Goal: Transaction & Acquisition: Obtain resource

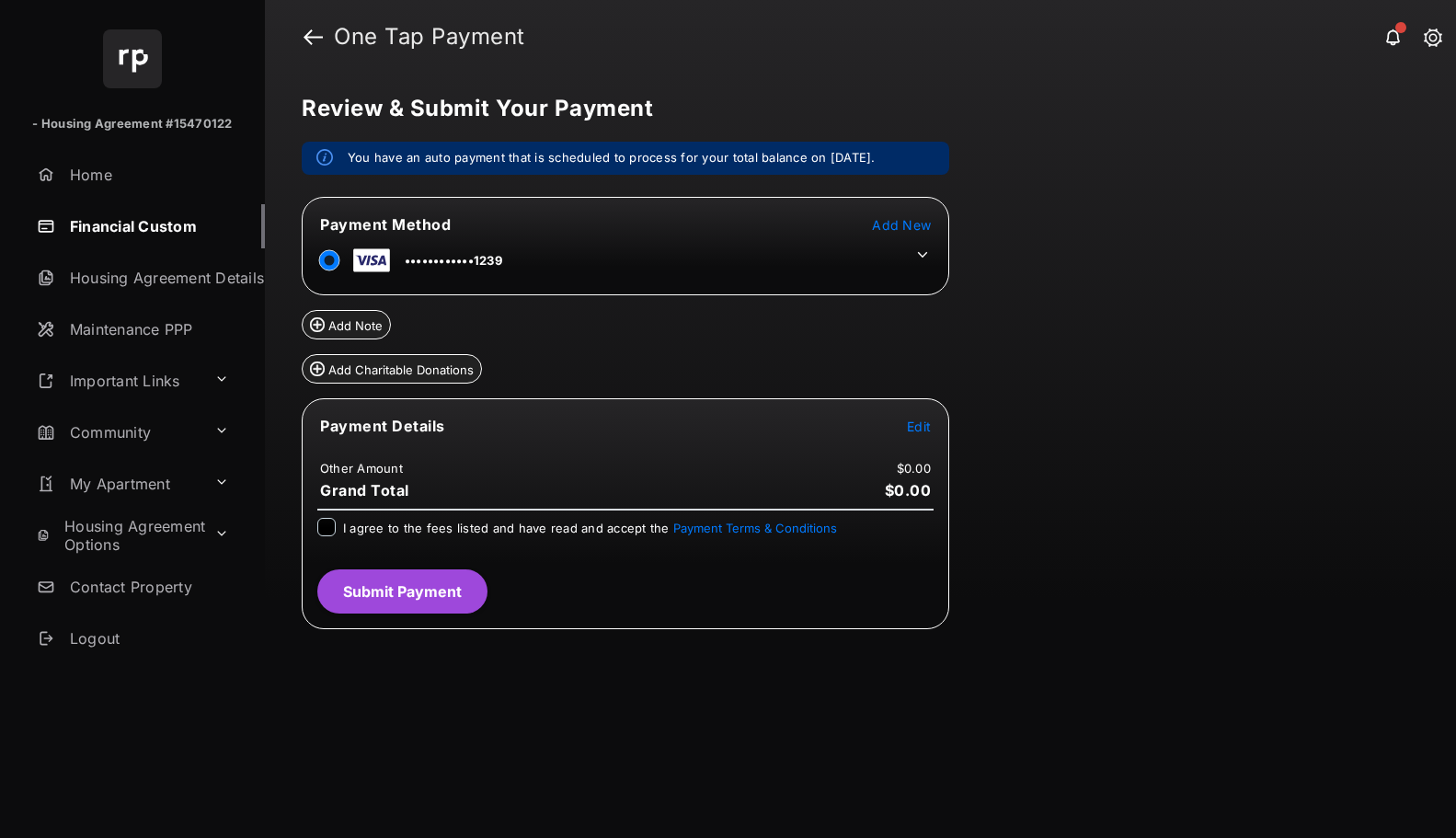
click at [365, 377] on button "Add Charitable Donations" at bounding box center [391, 368] width 180 height 30
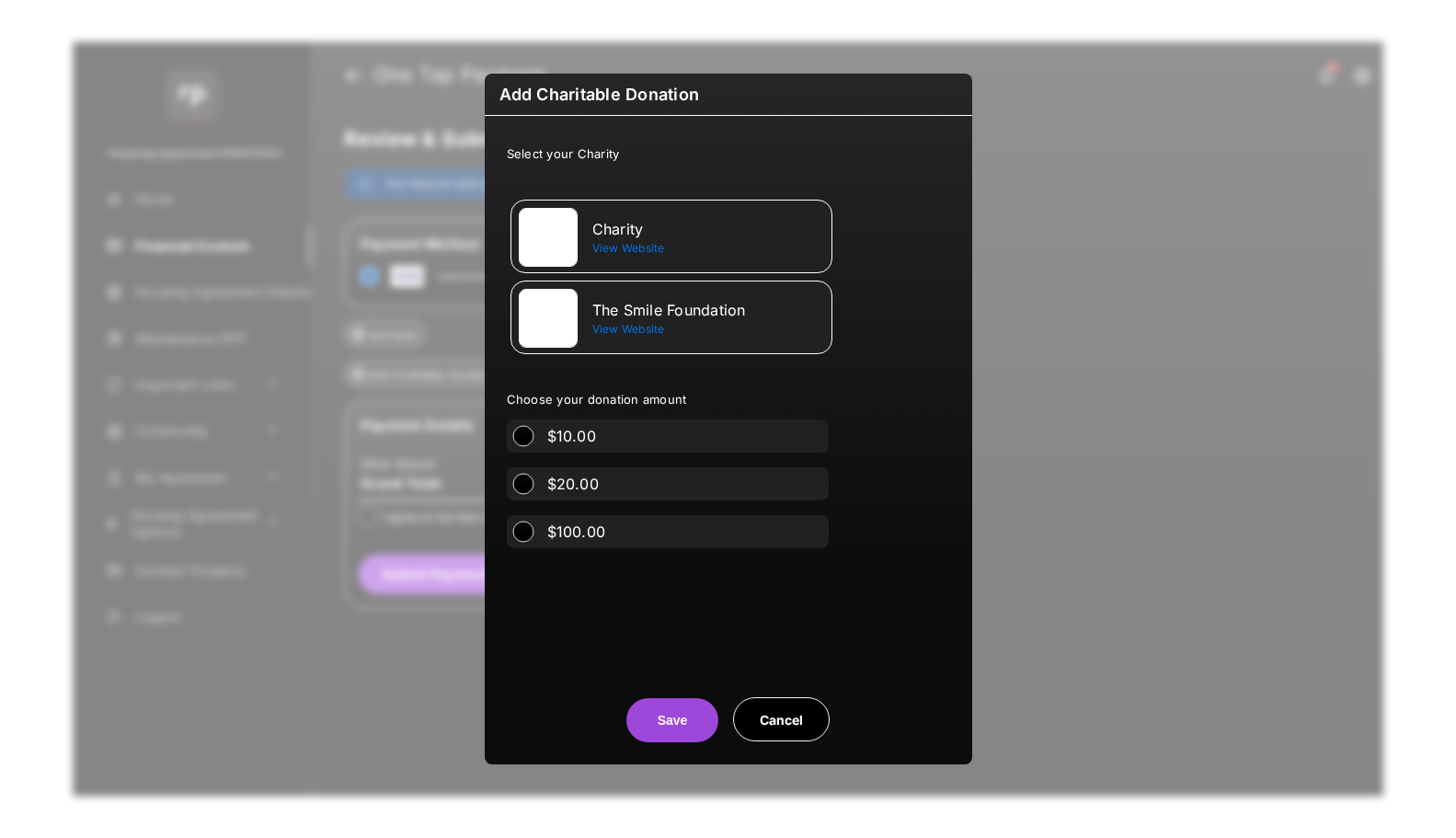
click at [633, 329] on span "View Website" at bounding box center [628, 328] width 73 height 13
click at [769, 720] on button "Cancel" at bounding box center [781, 719] width 96 height 44
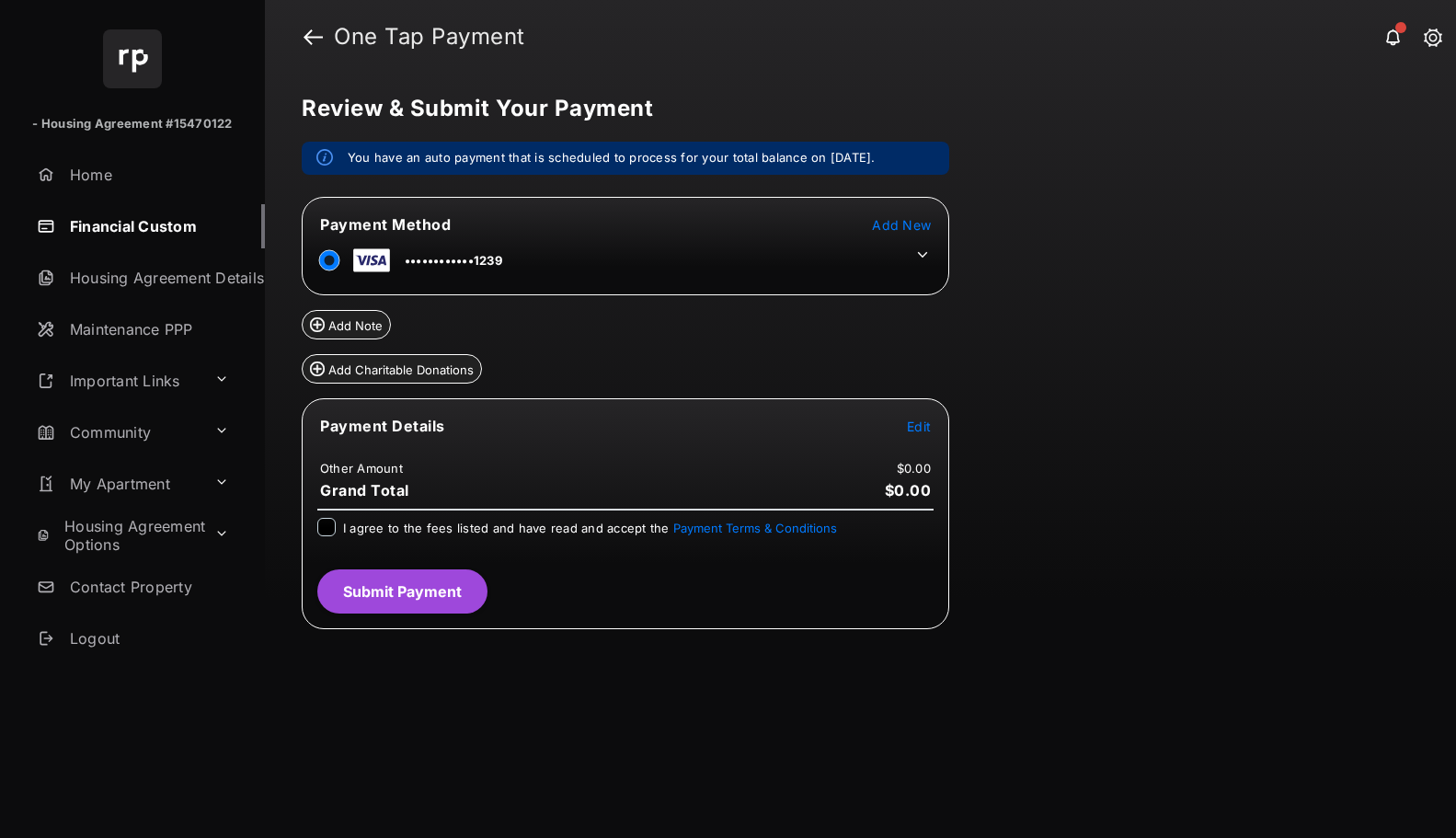
click at [343, 330] on button "Add Note" at bounding box center [346, 325] width 89 height 30
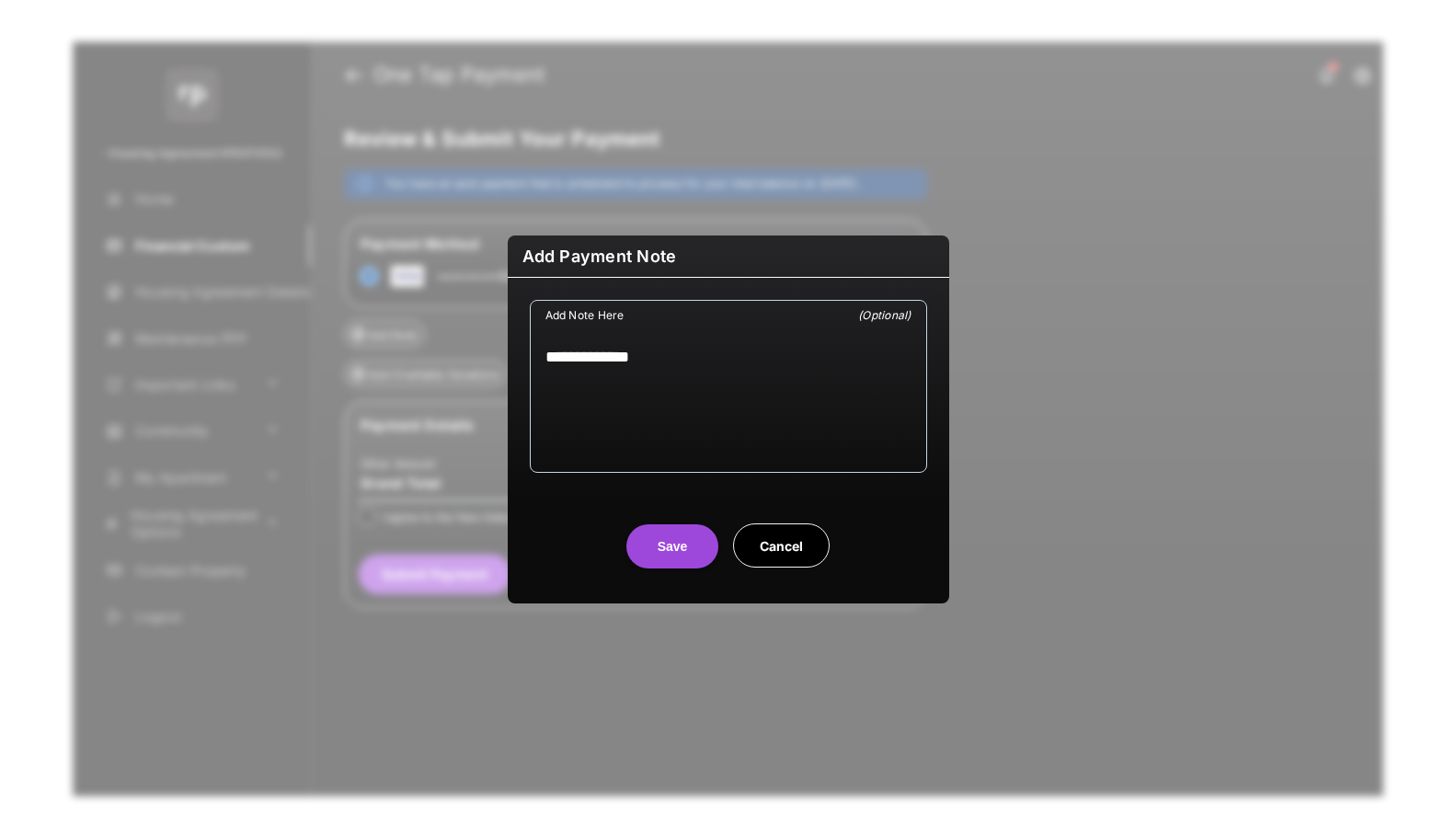
click at [776, 546] on button "Cancel" at bounding box center [781, 545] width 96 height 44
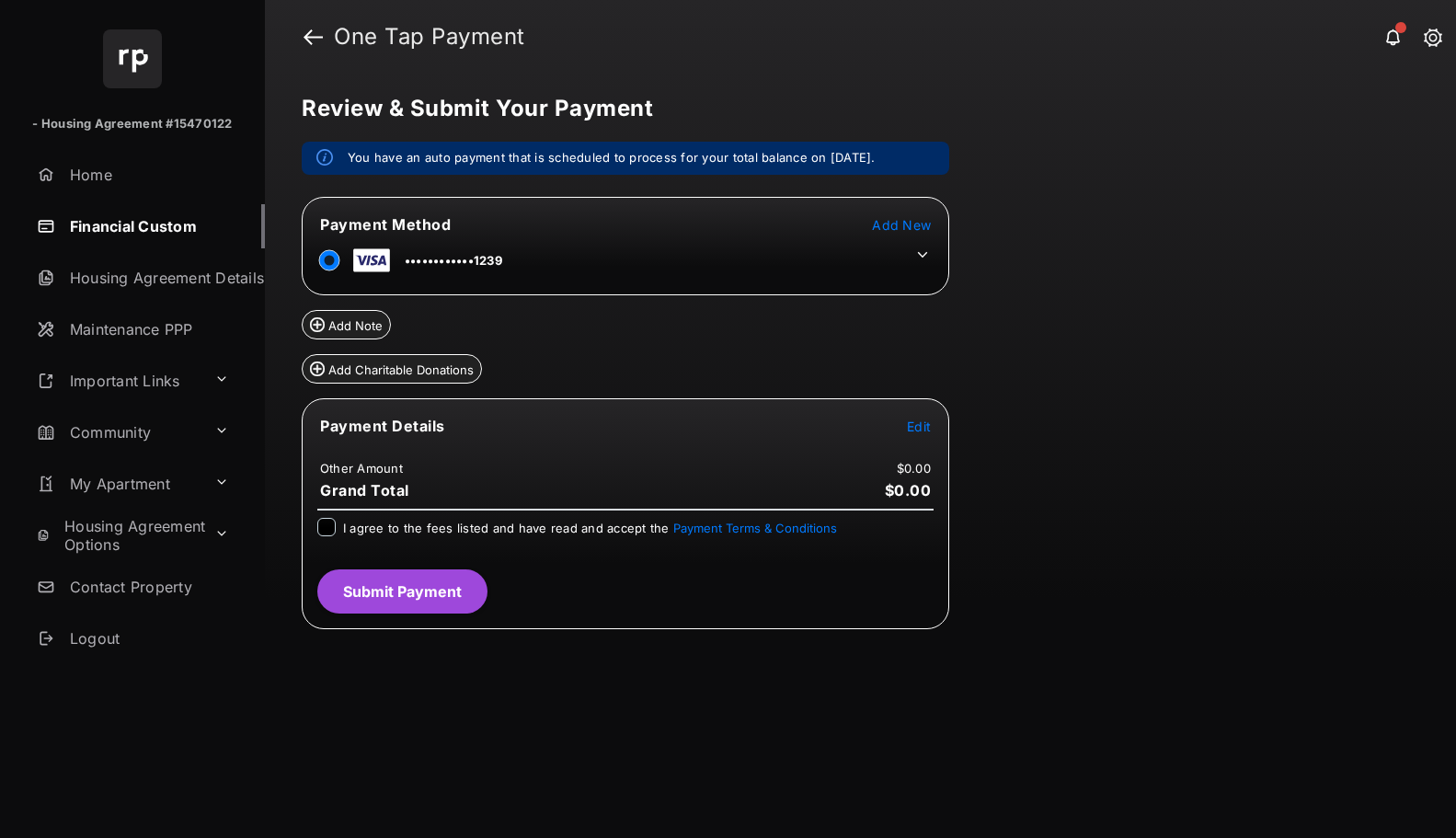
click at [740, 525] on button "Payment Terms & Conditions" at bounding box center [755, 527] width 164 height 14
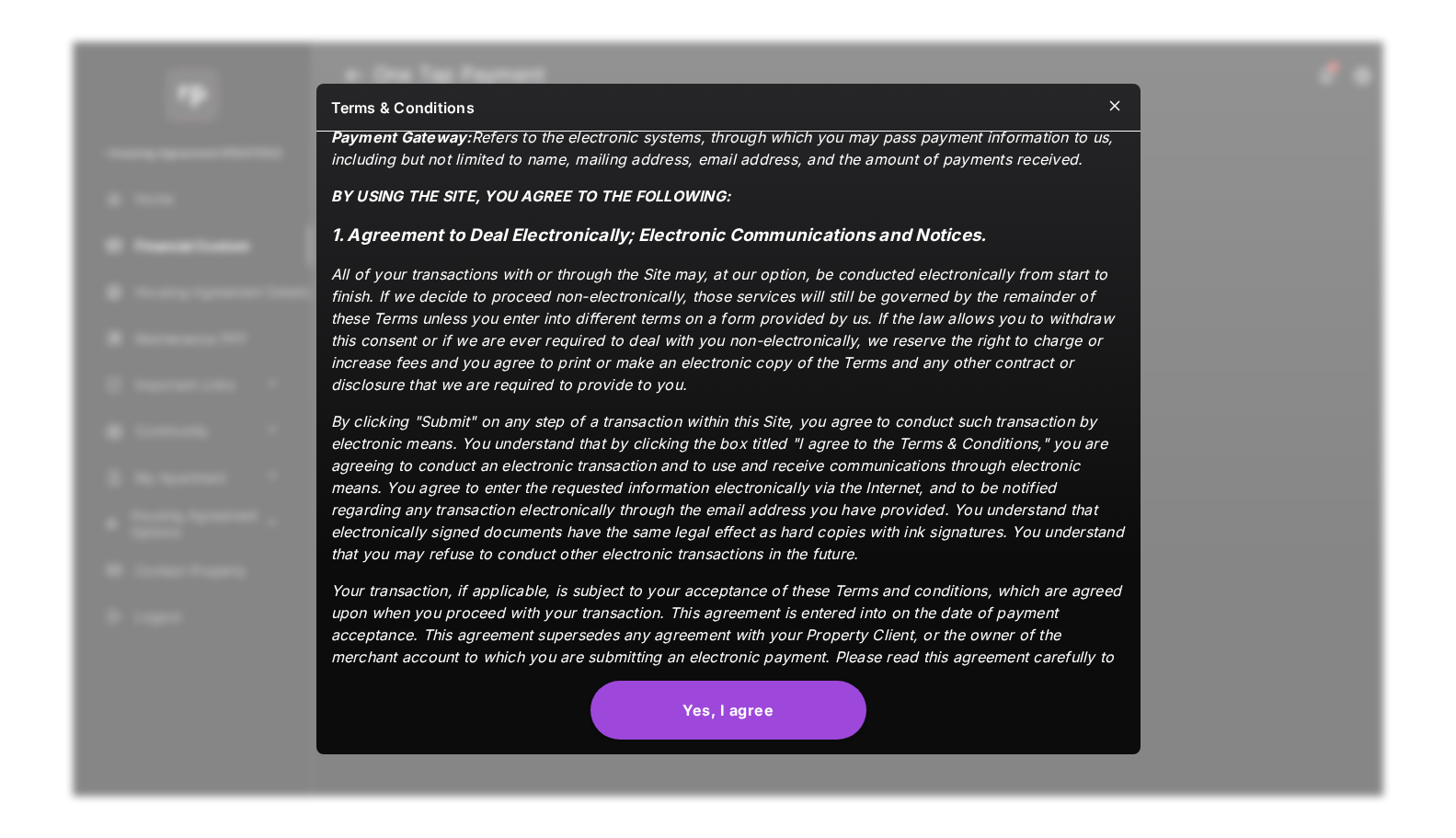
scroll to position [398, 0]
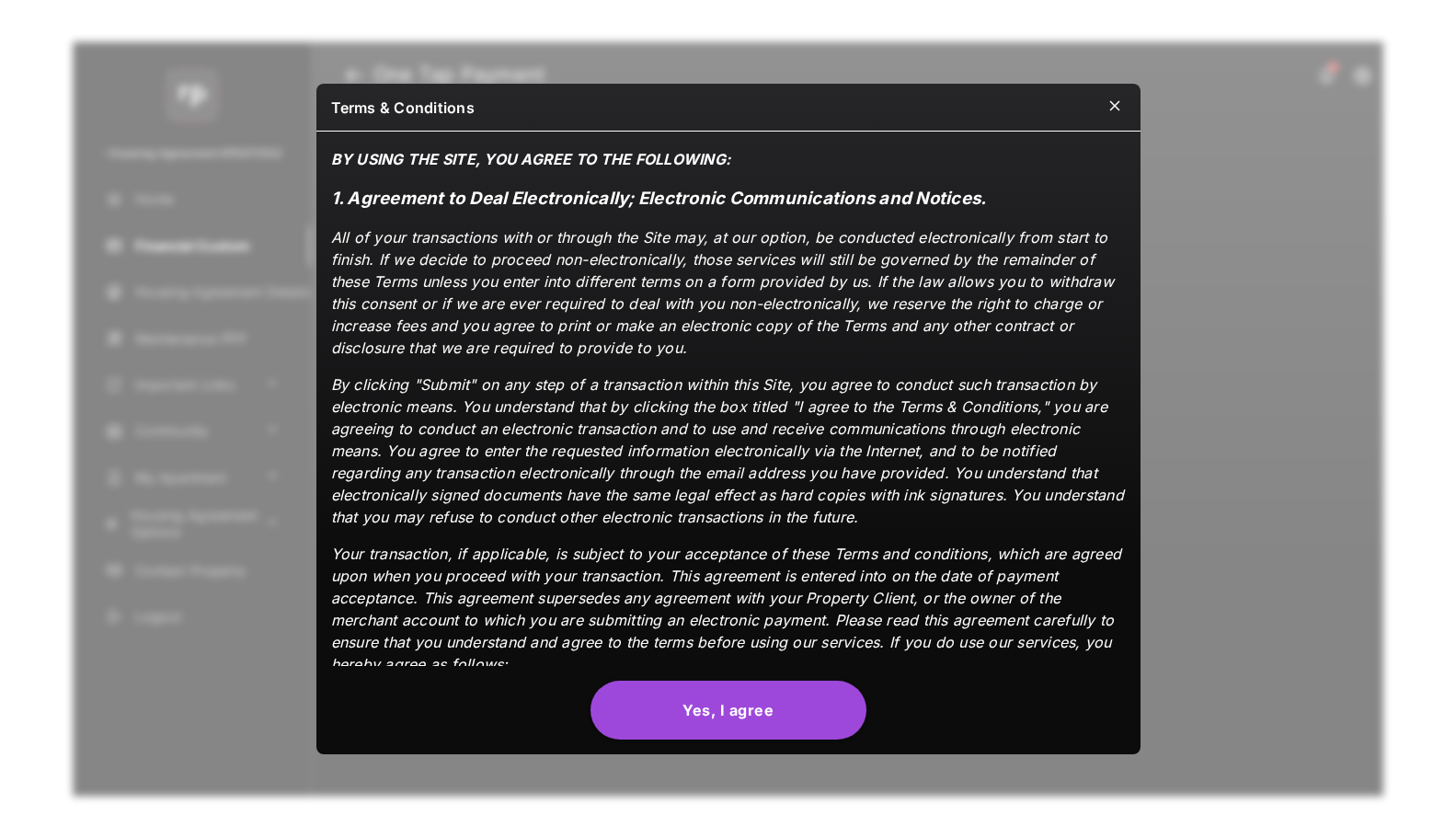
click at [1106, 110] on button at bounding box center [1114, 107] width 22 height 25
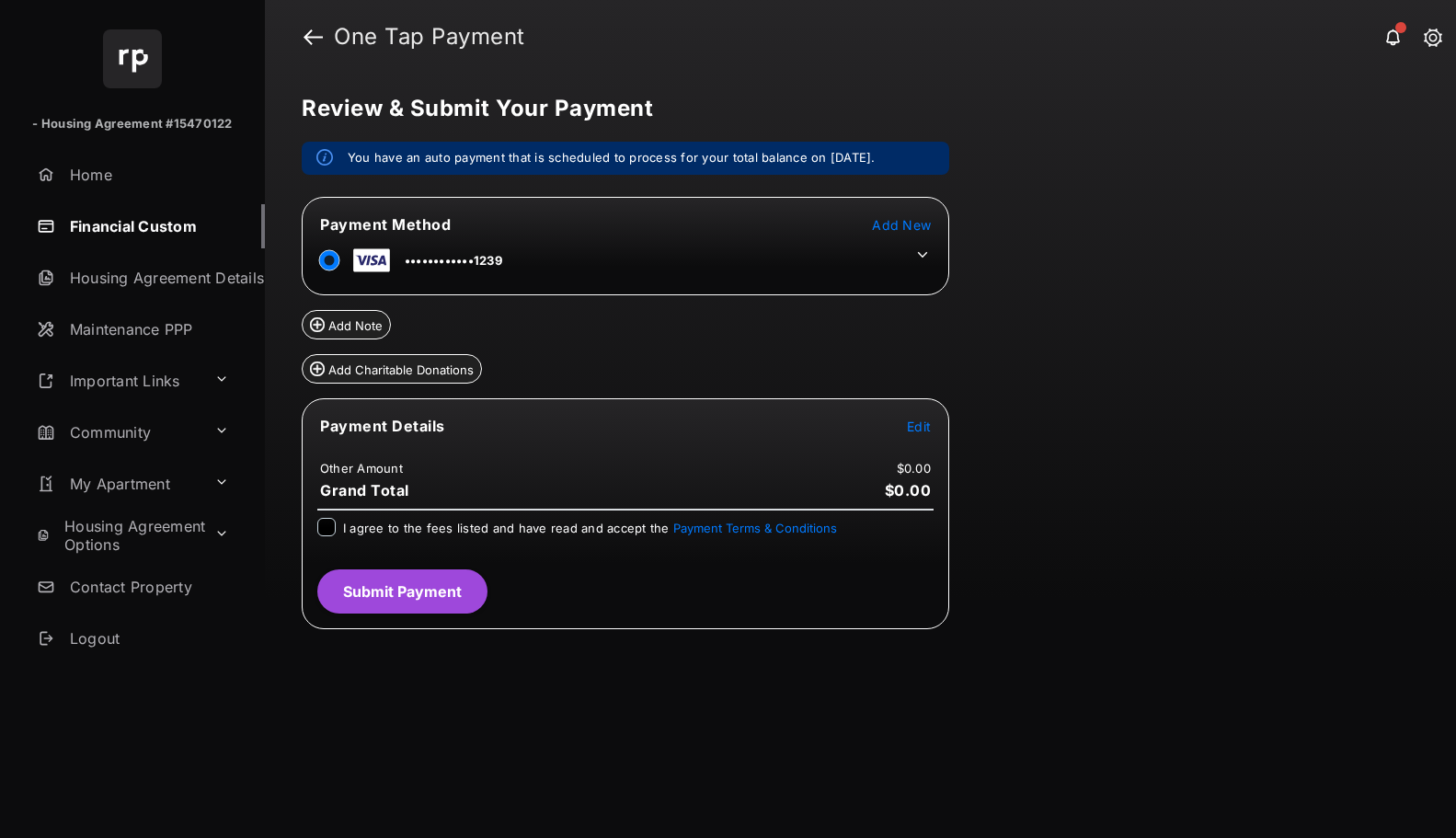
click at [899, 215] on button "Add New" at bounding box center [901, 223] width 59 height 18
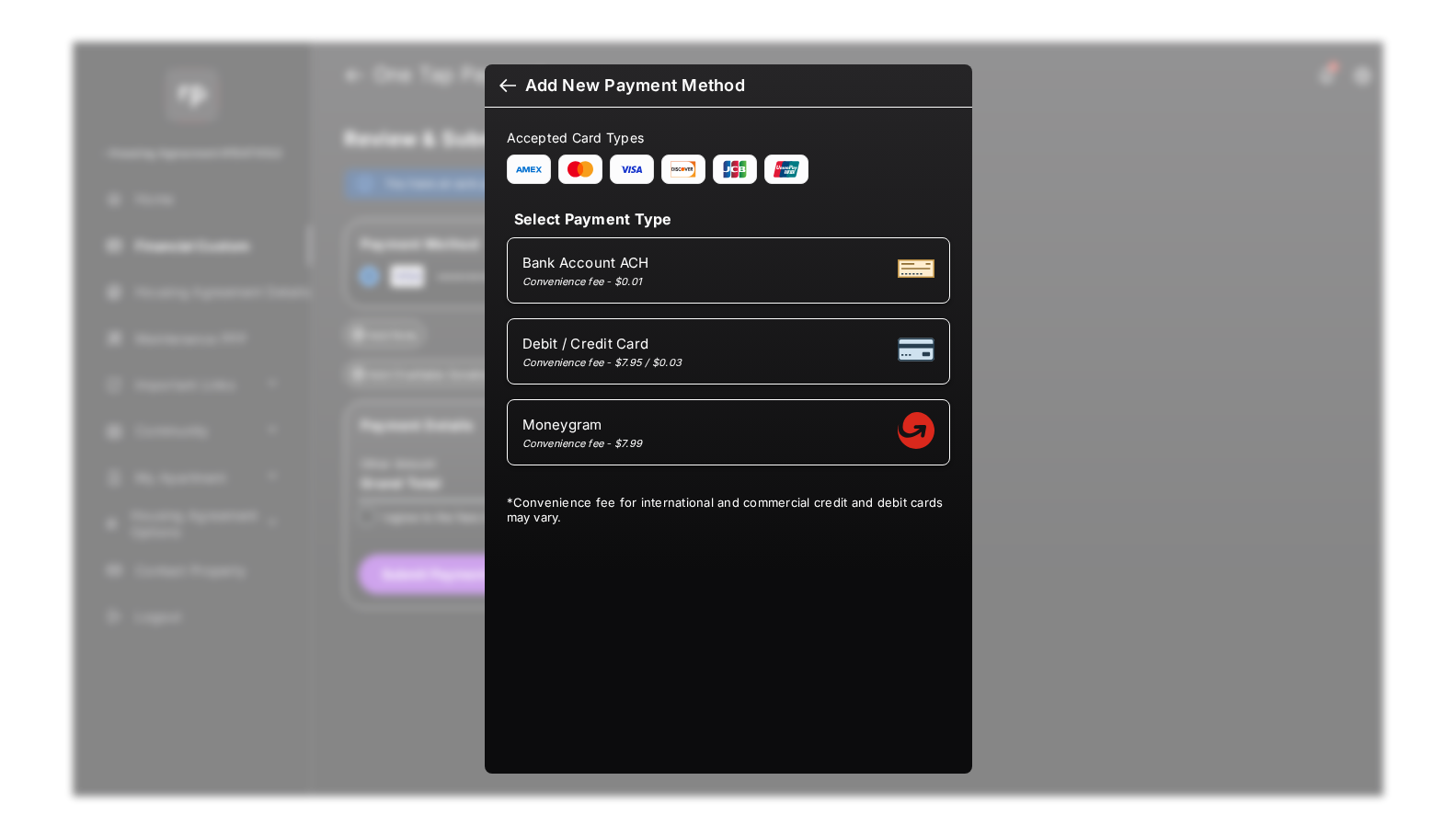
click at [628, 282] on div "Convenience fee - $0.01" at bounding box center [585, 281] width 127 height 12
select select "**"
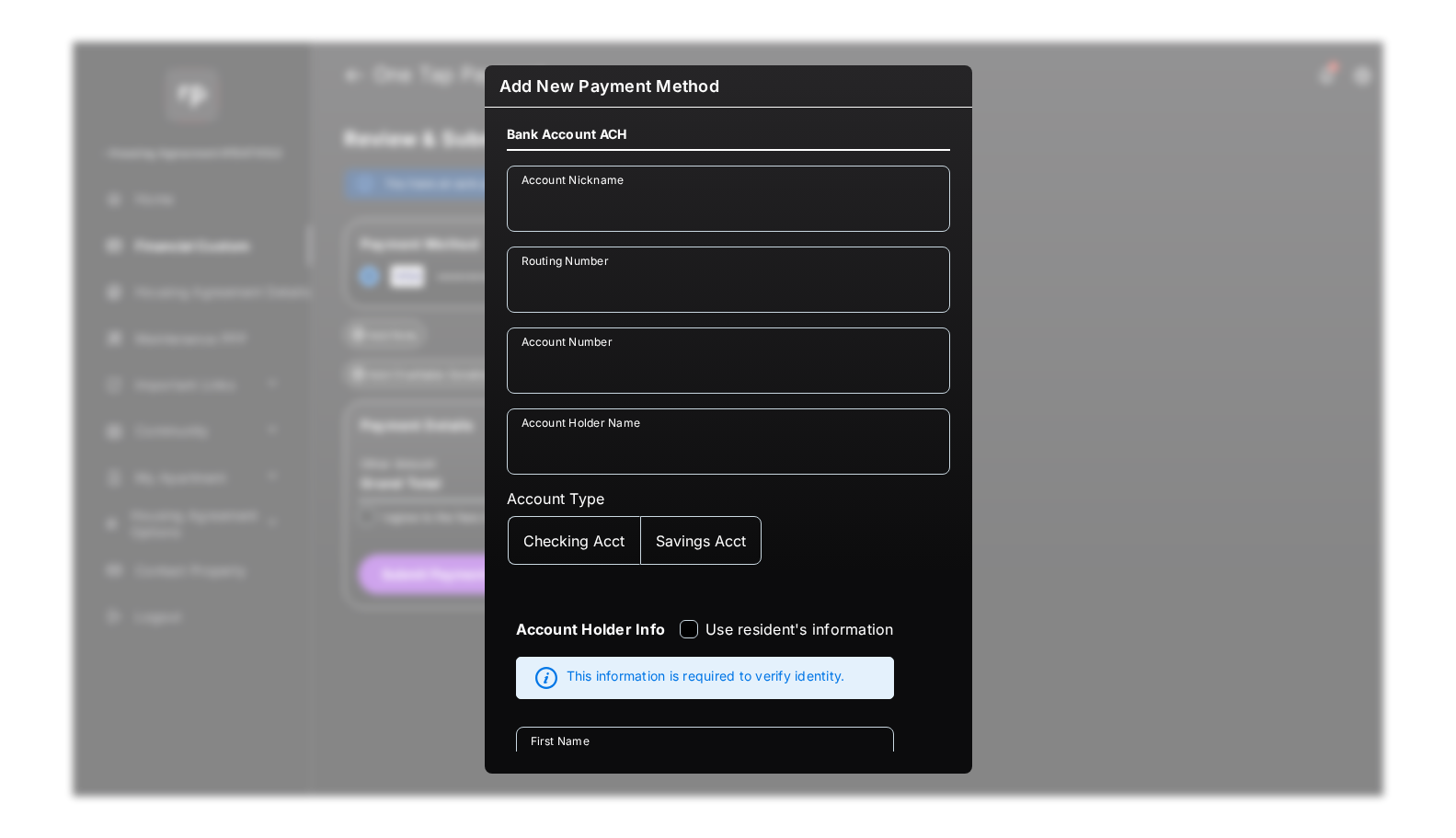
scroll to position [0, 0]
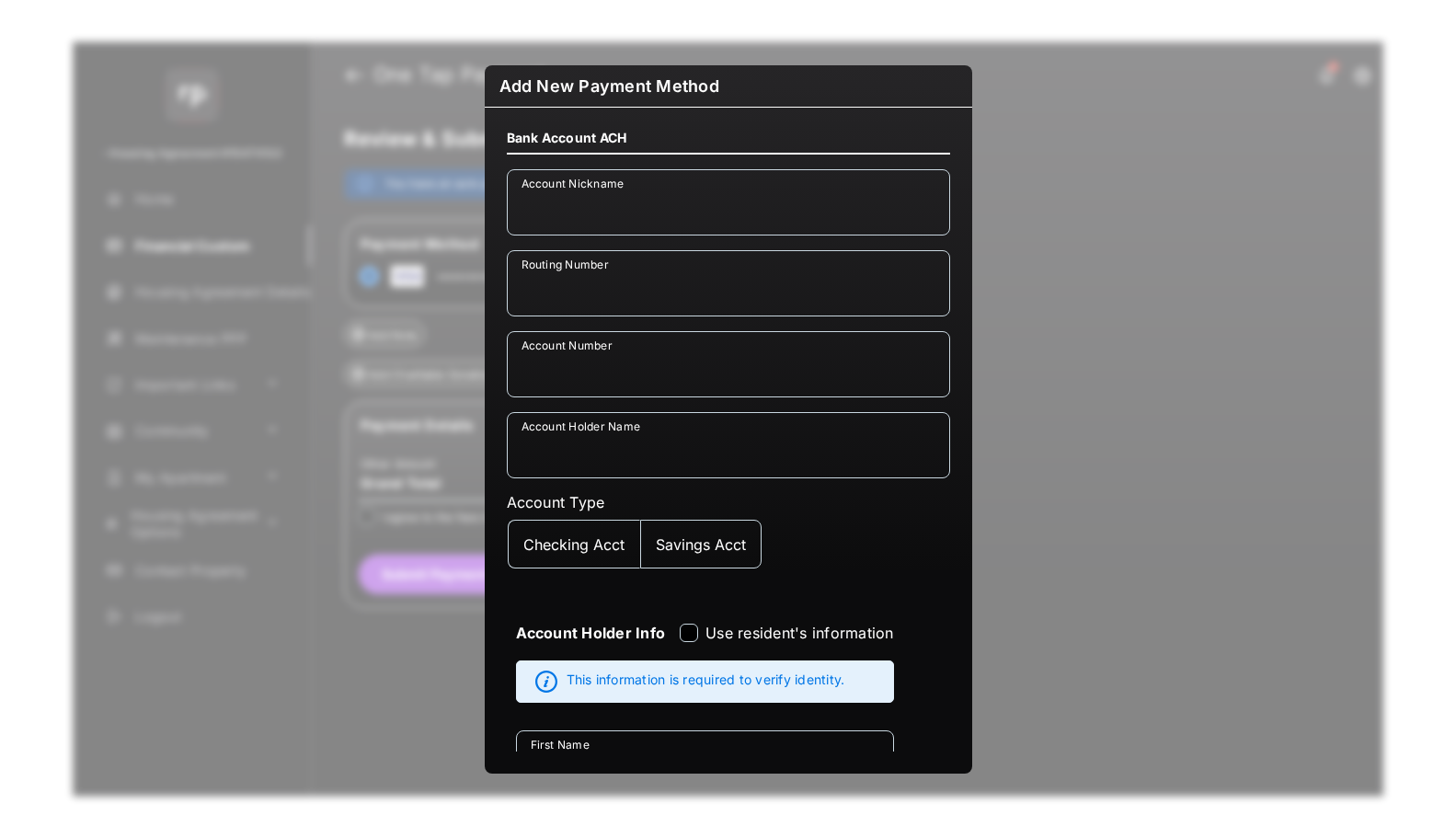
click at [1008, 102] on div "**********" at bounding box center [728, 419] width 1456 height 838
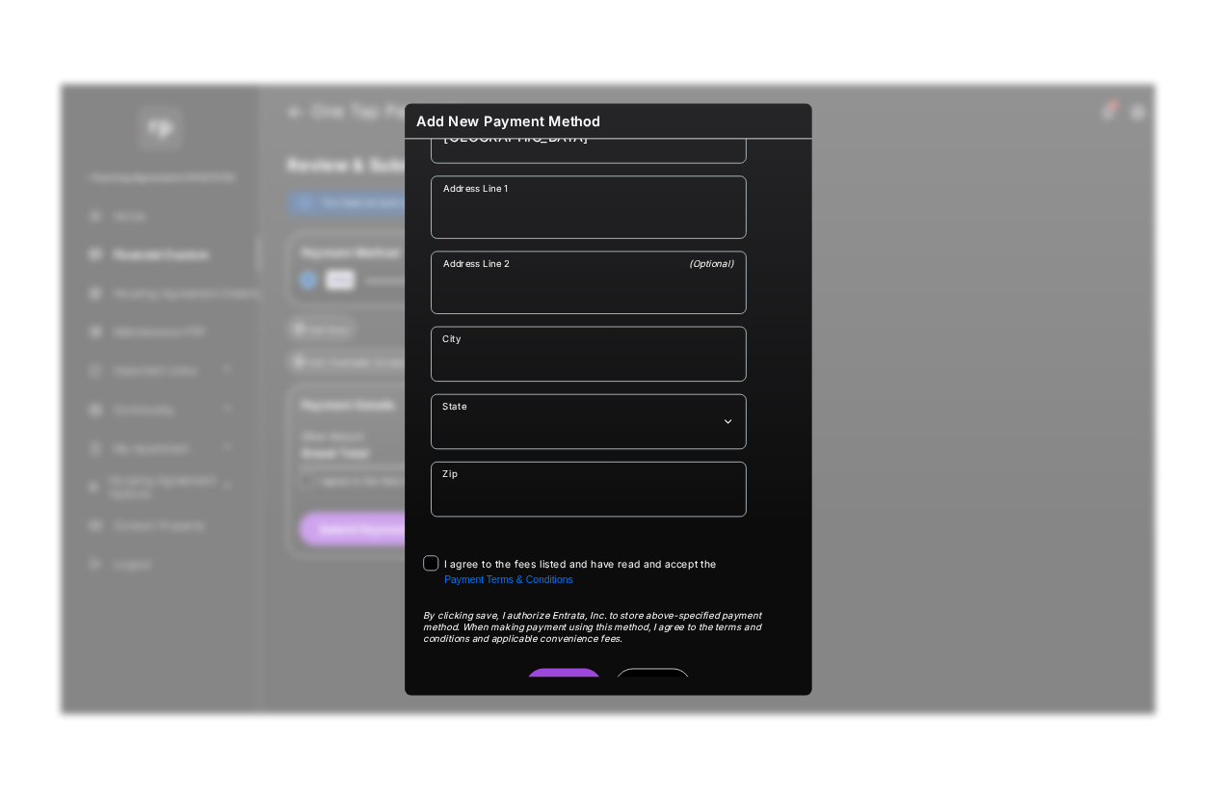
scroll to position [1120, 0]
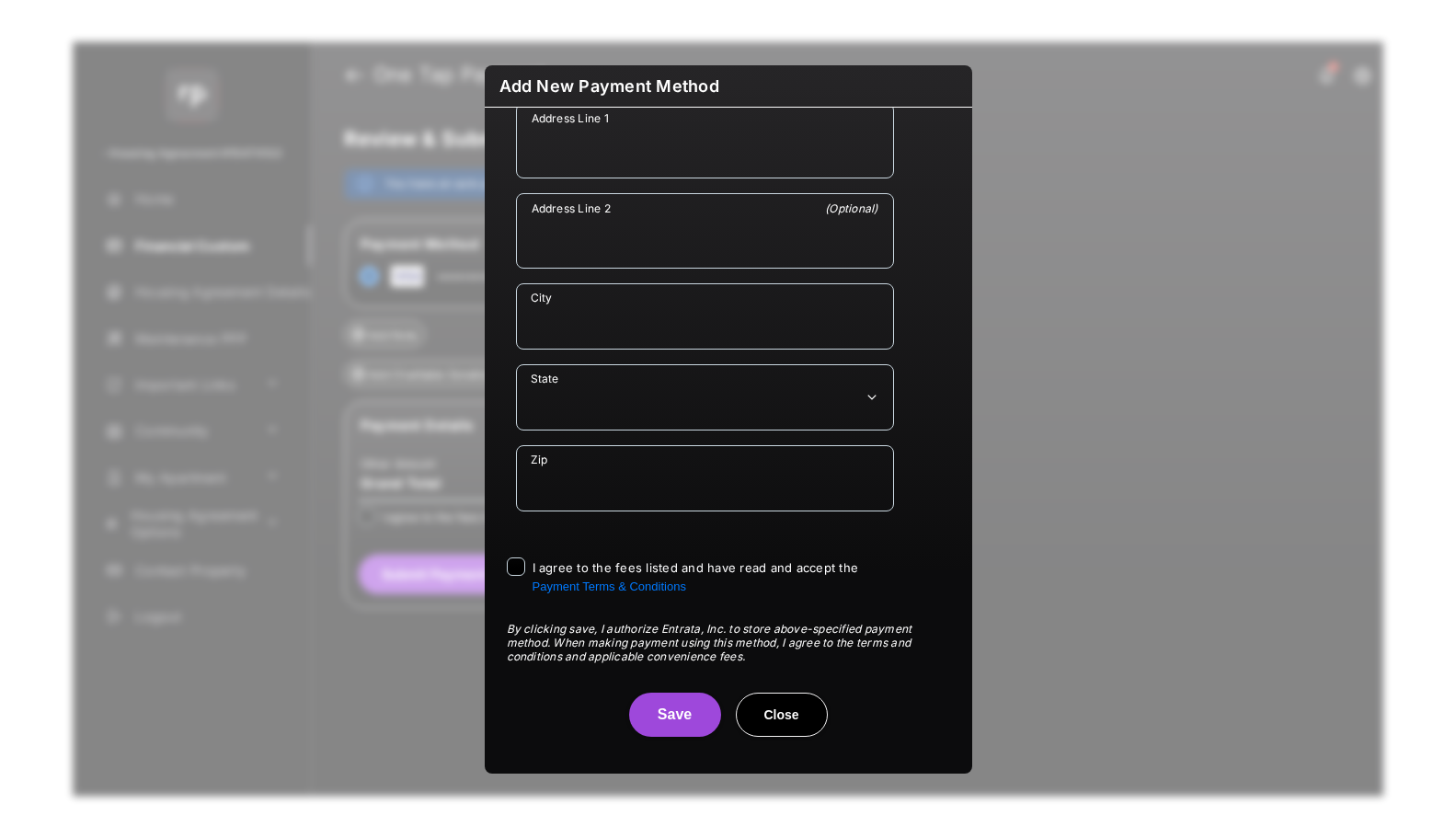
click at [775, 715] on button "Close" at bounding box center [782, 715] width 92 height 44
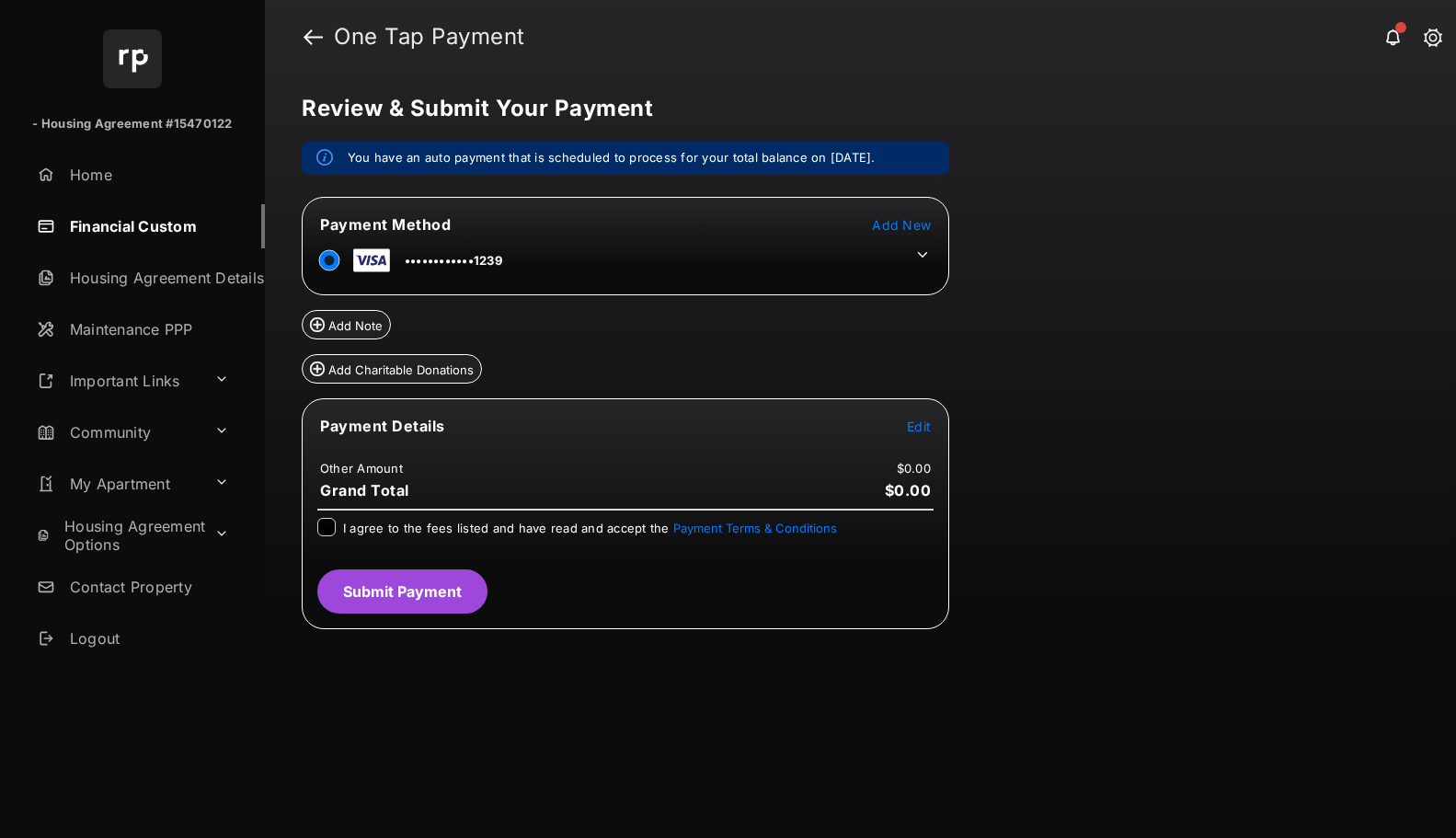
click at [909, 228] on span "Add New" at bounding box center [901, 224] width 59 height 15
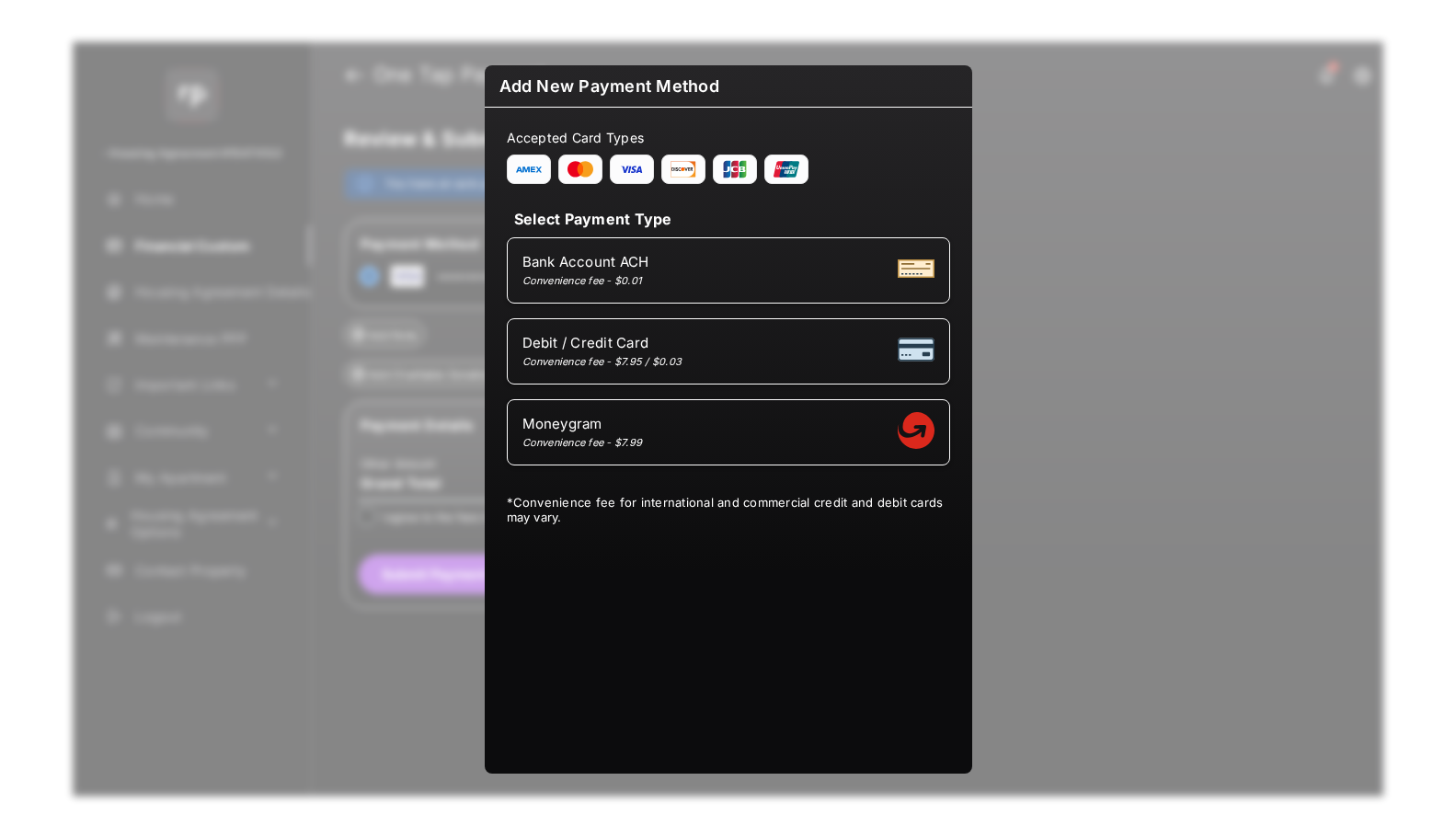
click at [573, 417] on span "Moneygram" at bounding box center [582, 424] width 120 height 17
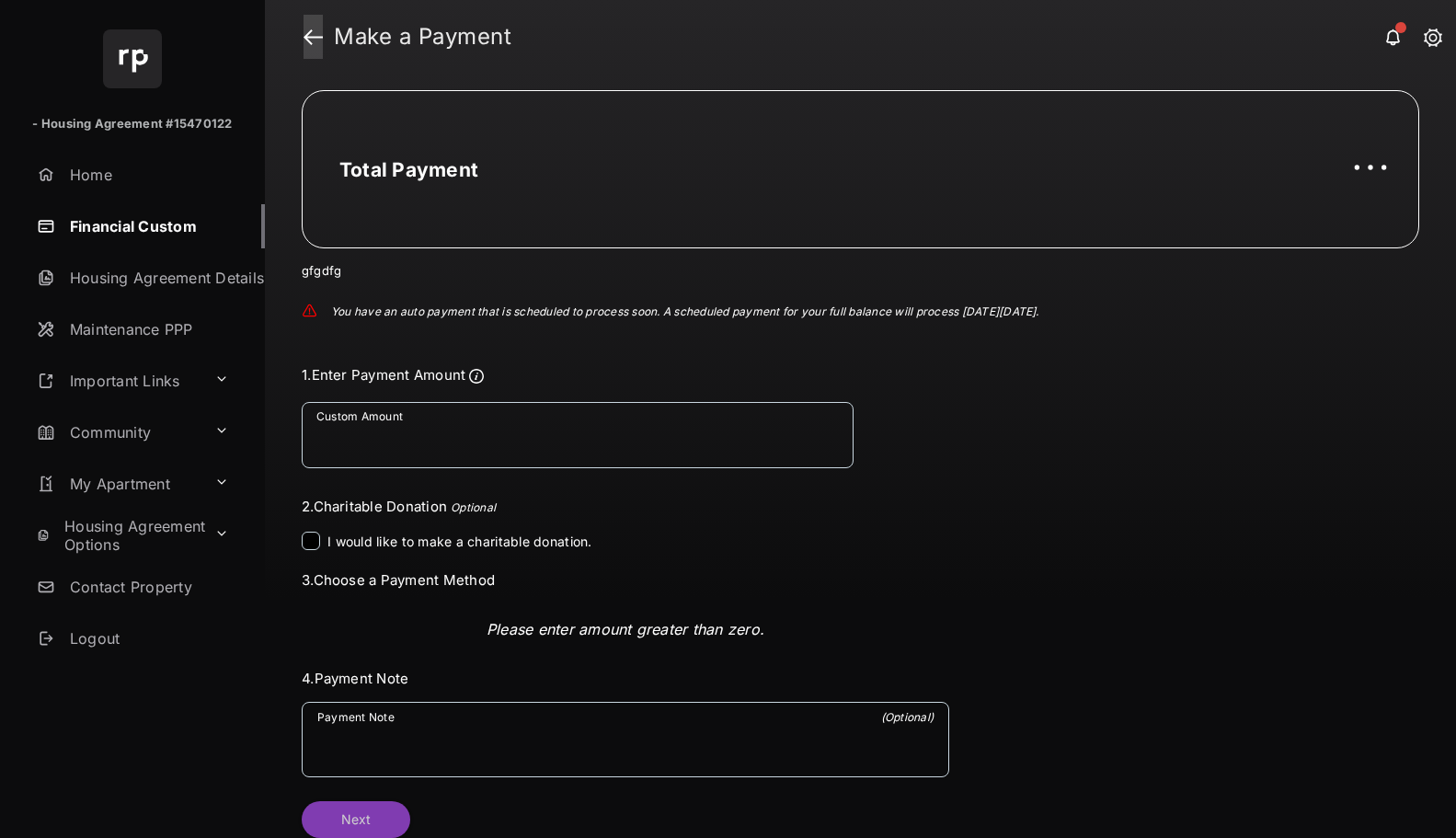
click at [305, 36] on link at bounding box center [313, 36] width 19 height 44
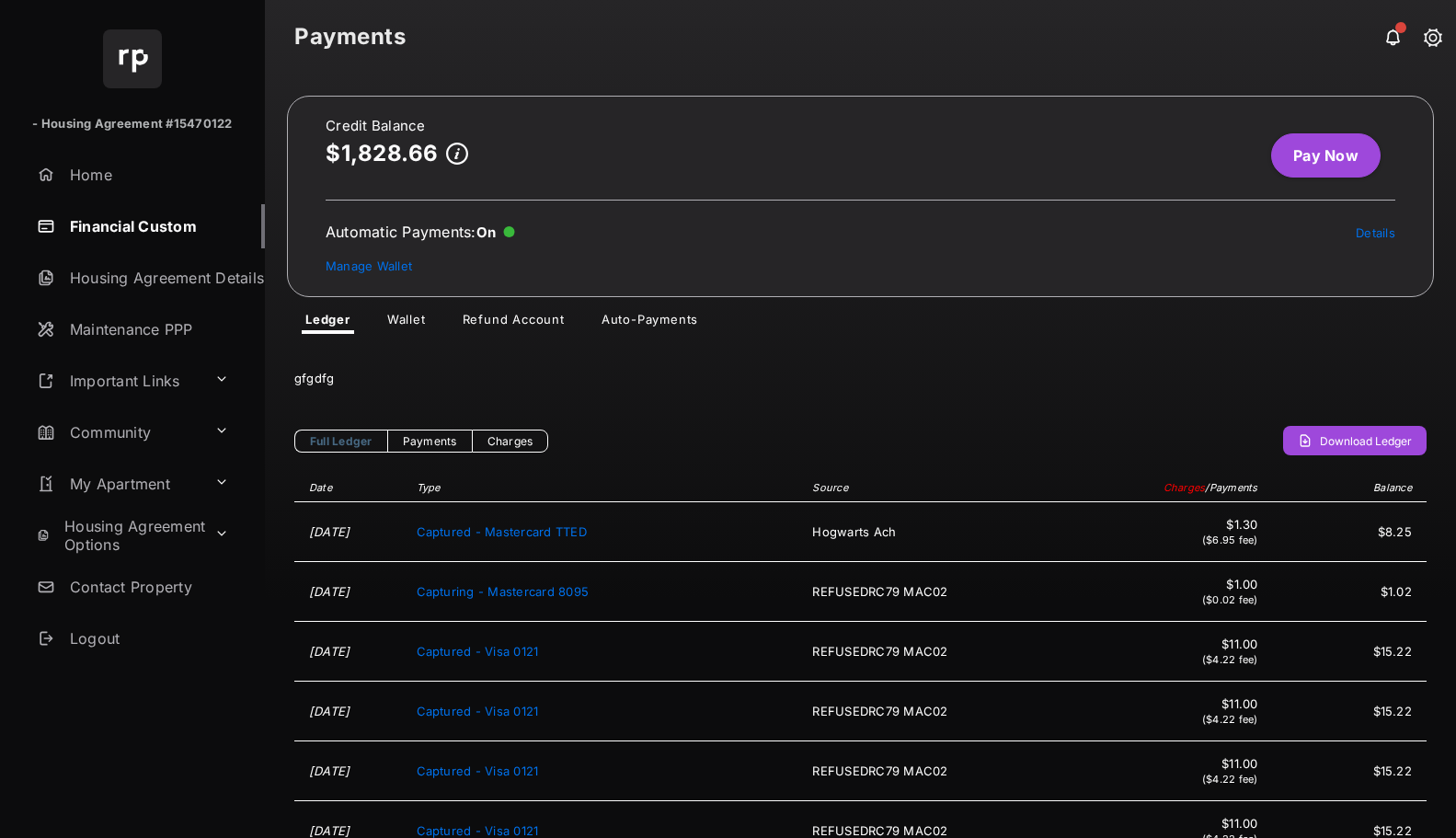
click at [1319, 158] on link "Pay Now" at bounding box center [1326, 156] width 110 height 44
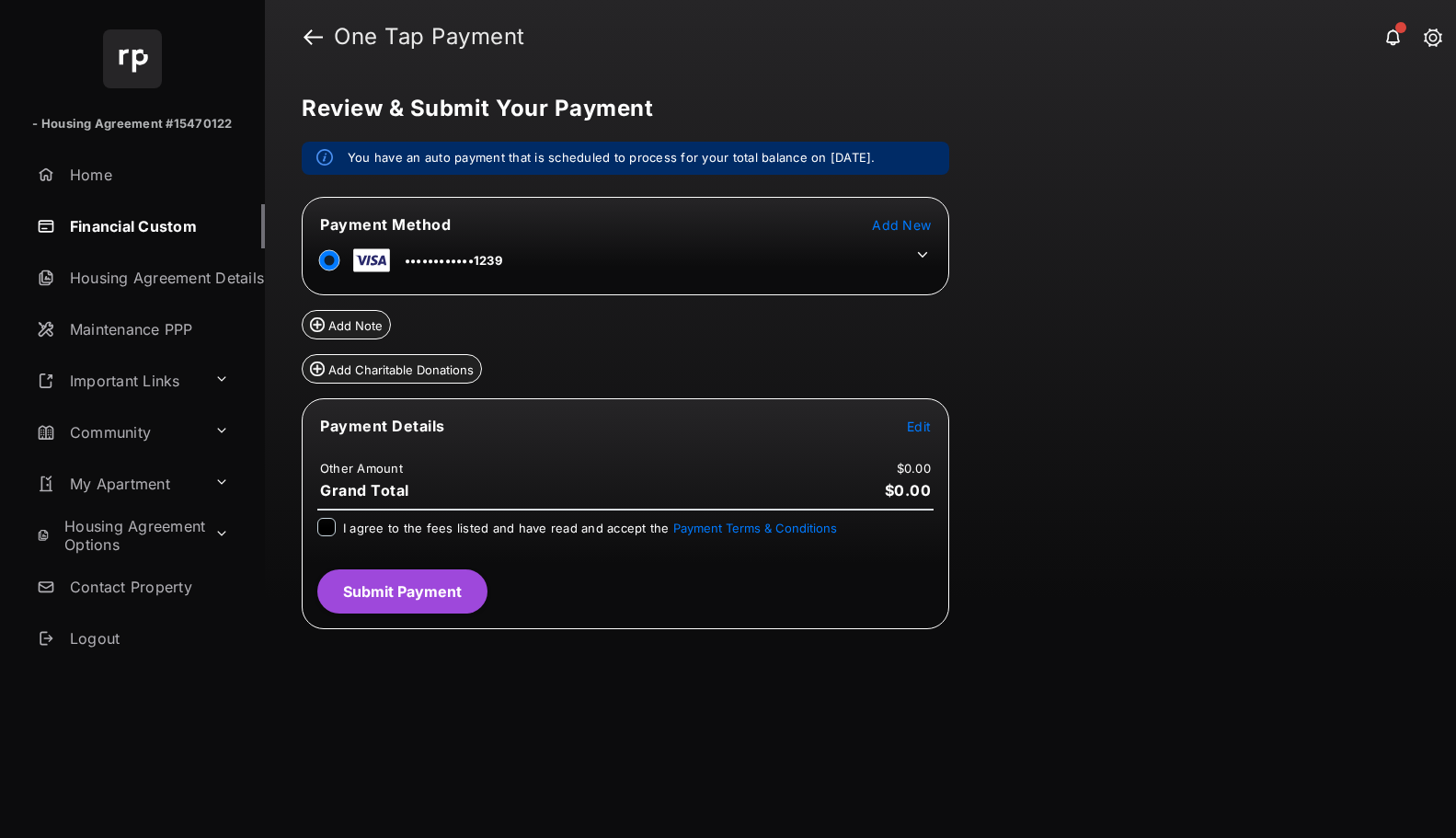
click at [373, 370] on button "Add Charitable Donations" at bounding box center [391, 368] width 180 height 30
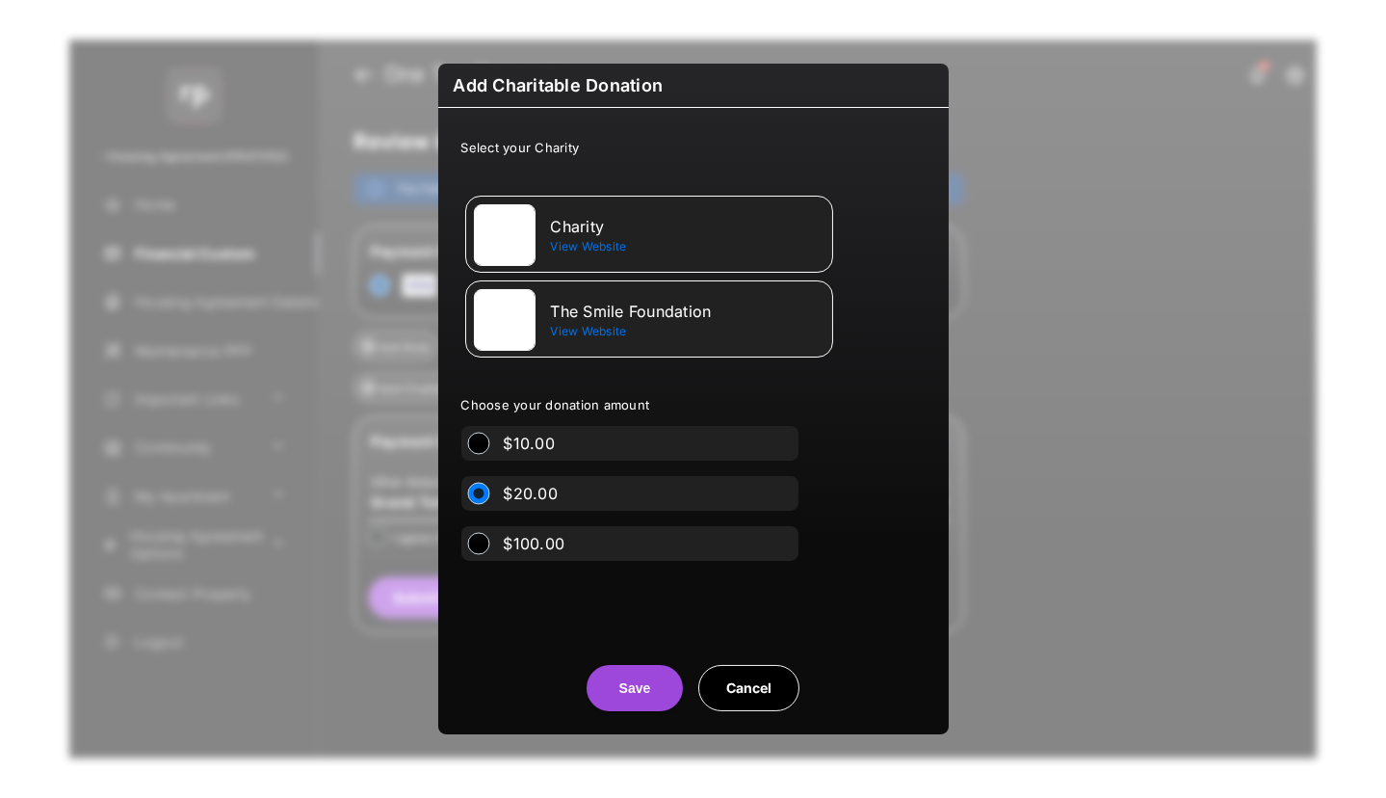
drag, startPoint x: 477, startPoint y: 522, endPoint x: 479, endPoint y: 532, distance: 9.8
click at [479, 526] on div "$10.00 $20.00 $100.00" at bounding box center [692, 493] width 468 height 135
drag, startPoint x: 763, startPoint y: 669, endPoint x: 759, endPoint y: 653, distance: 15.9
click at [762, 669] on button "Cancel" at bounding box center [749, 688] width 101 height 46
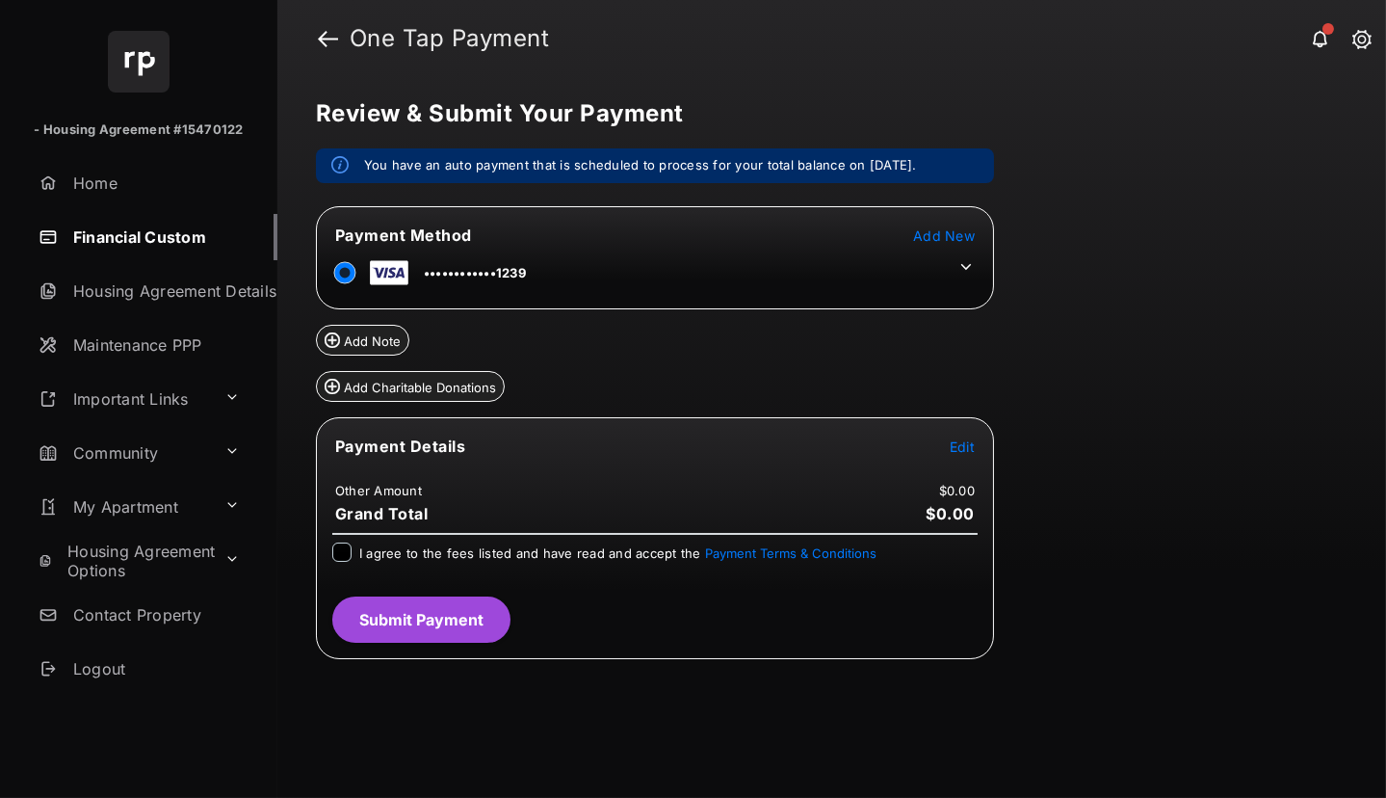
click at [126, 234] on link "Financial Custom" at bounding box center [154, 237] width 247 height 46
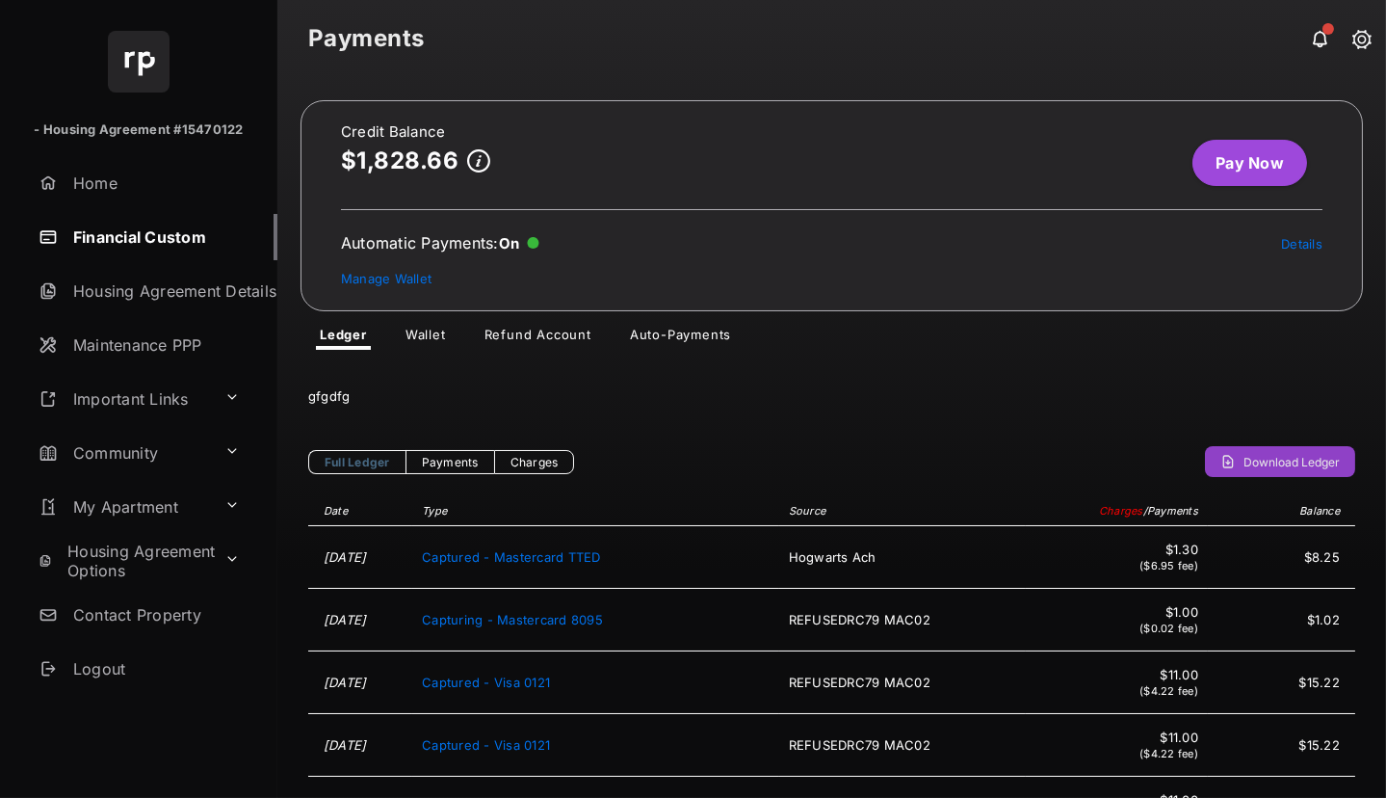
click at [1228, 458] on button "Download Ledger" at bounding box center [1280, 461] width 150 height 31
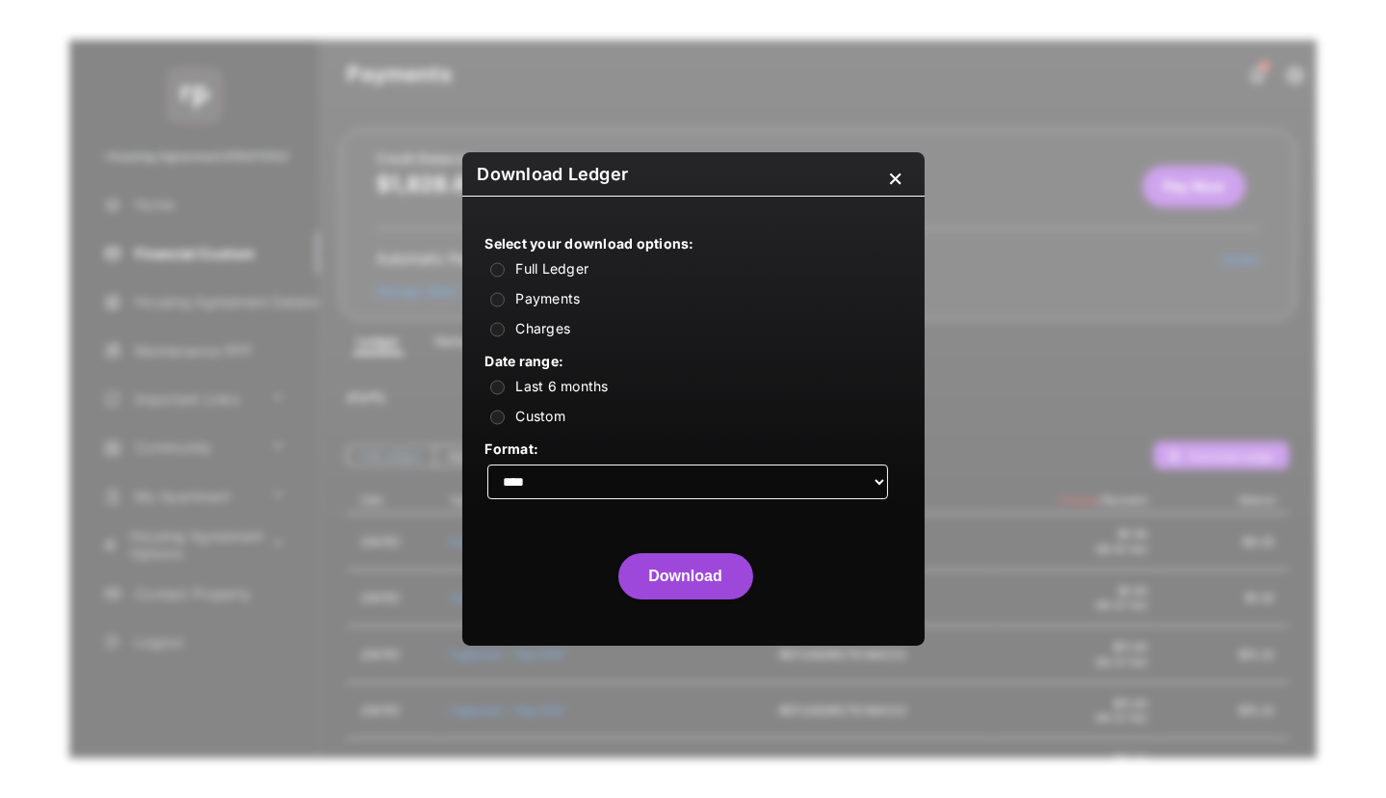
click at [529, 411] on label "Custom" at bounding box center [540, 416] width 50 height 16
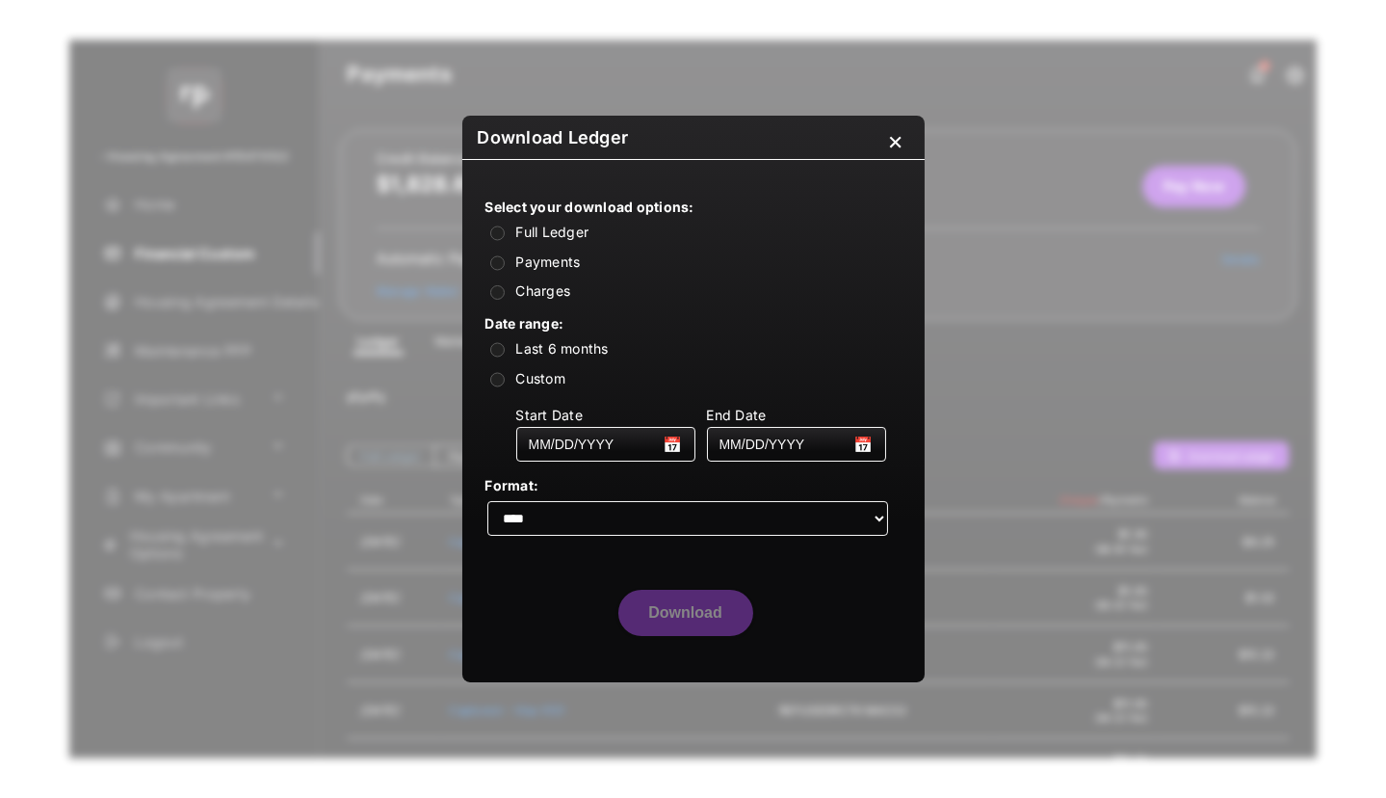
click at [532, 349] on label "Last 6 months" at bounding box center [561, 348] width 92 height 16
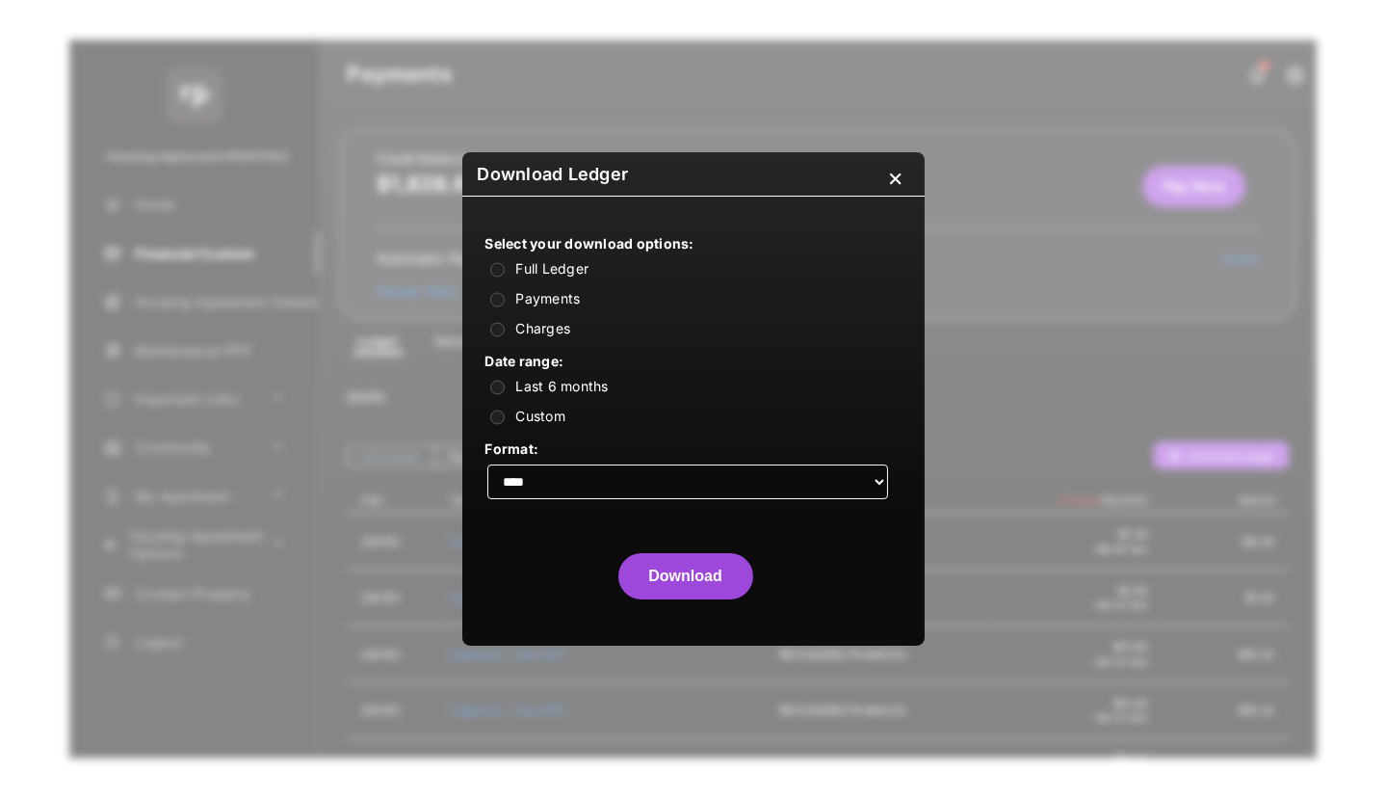
click at [536, 385] on label "Last 6 months" at bounding box center [561, 386] width 92 height 16
click at [538, 410] on label "Custom" at bounding box center [540, 416] width 50 height 16
click at [543, 417] on label "Custom" at bounding box center [540, 416] width 50 height 16
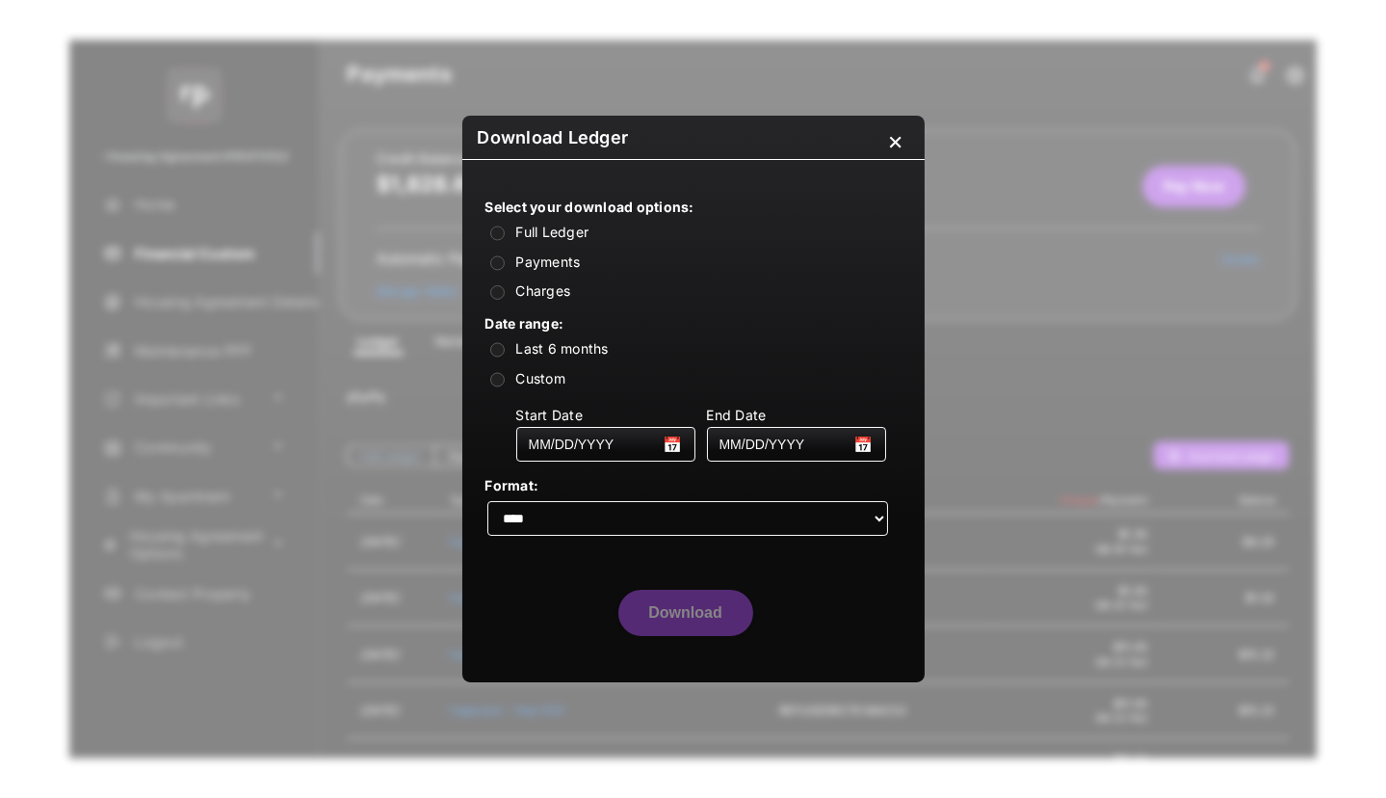
click at [540, 350] on label "Last 6 months" at bounding box center [561, 348] width 92 height 16
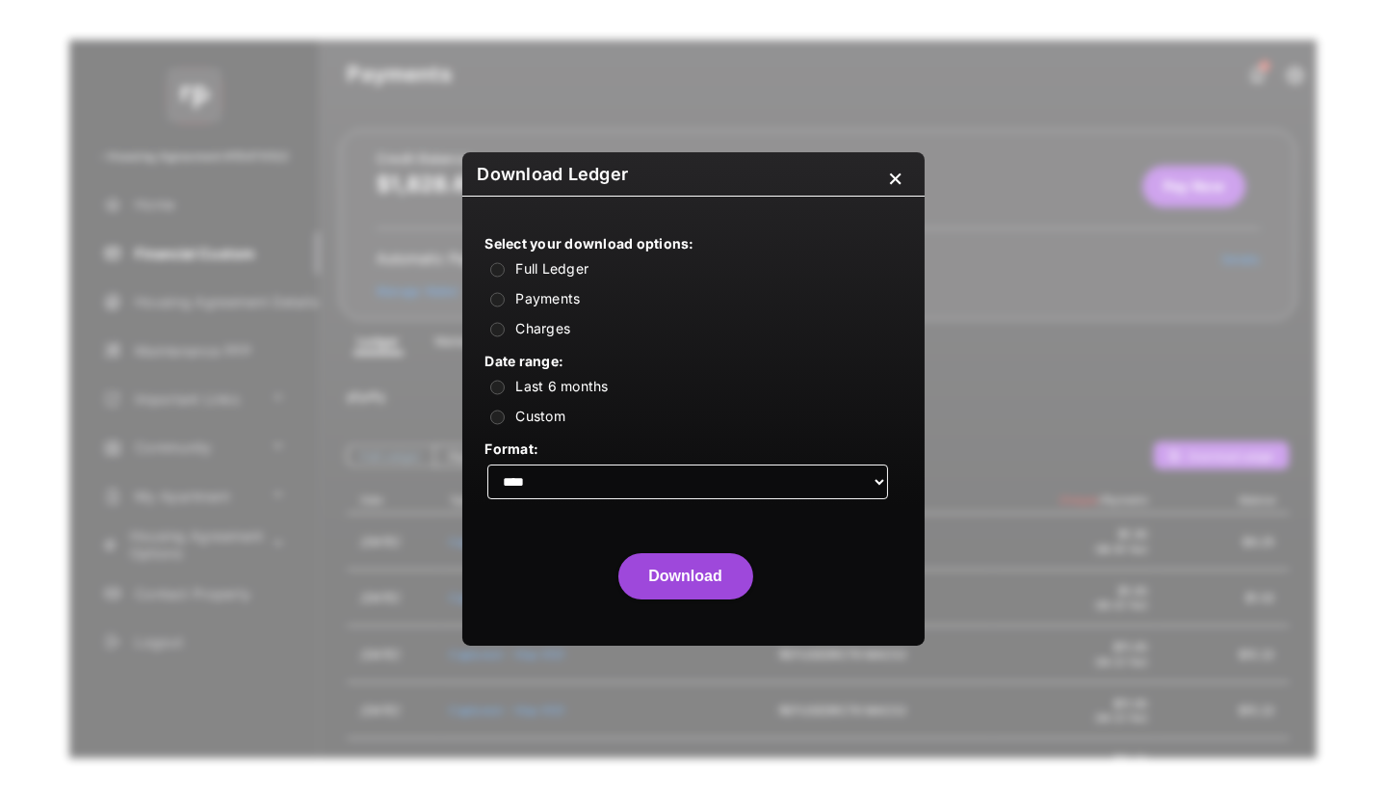
click at [533, 407] on div "Custom" at bounding box center [686, 416] width 401 height 18
click at [533, 415] on label "Custom" at bounding box center [540, 416] width 50 height 16
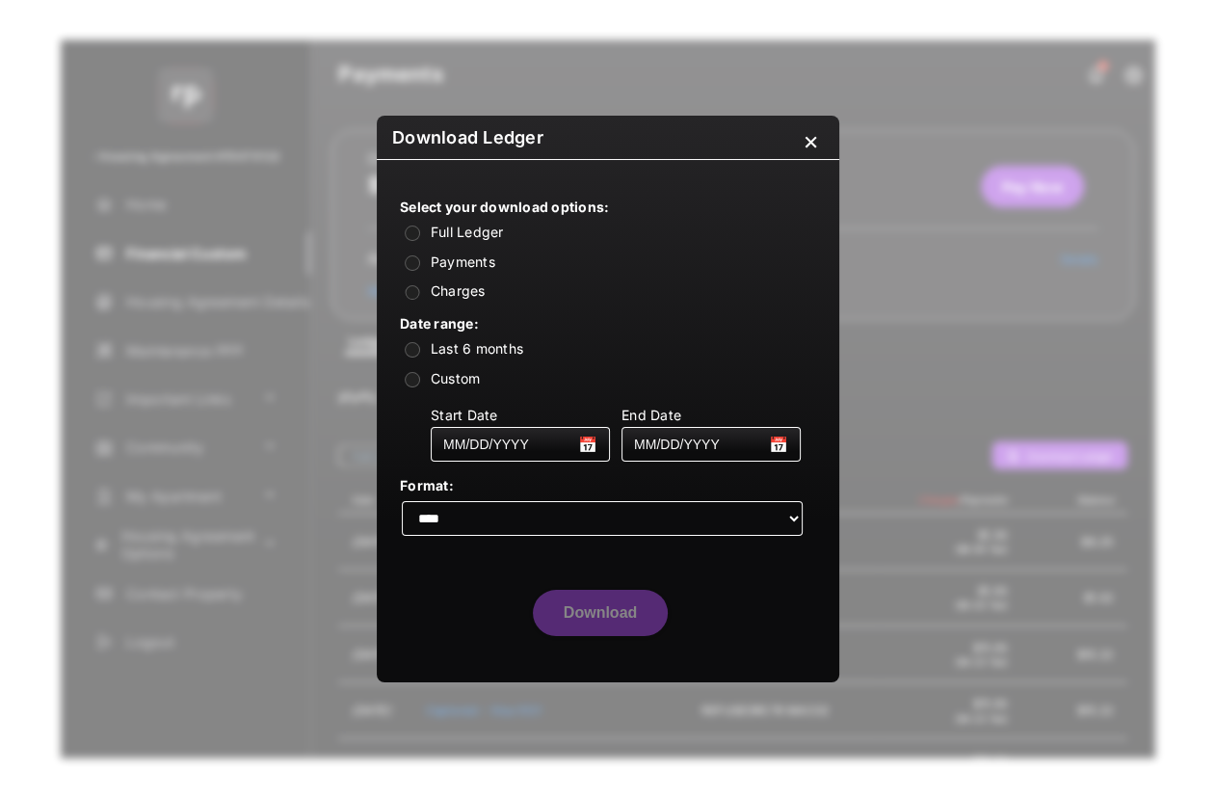
click at [492, 518] on select "**** ***" at bounding box center [602, 518] width 401 height 35
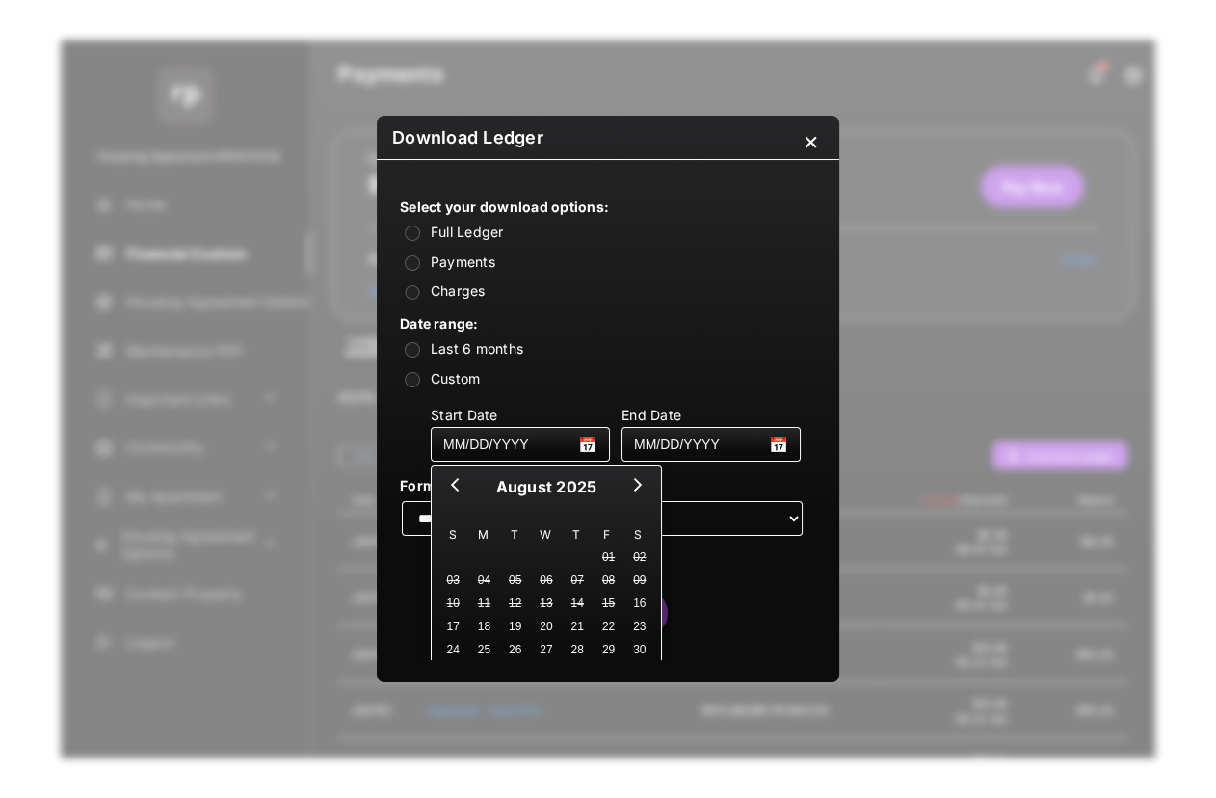
click at [731, 464] on section "Select your download options: Full Ledger Payments Charges Date range: Last 6 m…" at bounding box center [608, 367] width 416 height 368
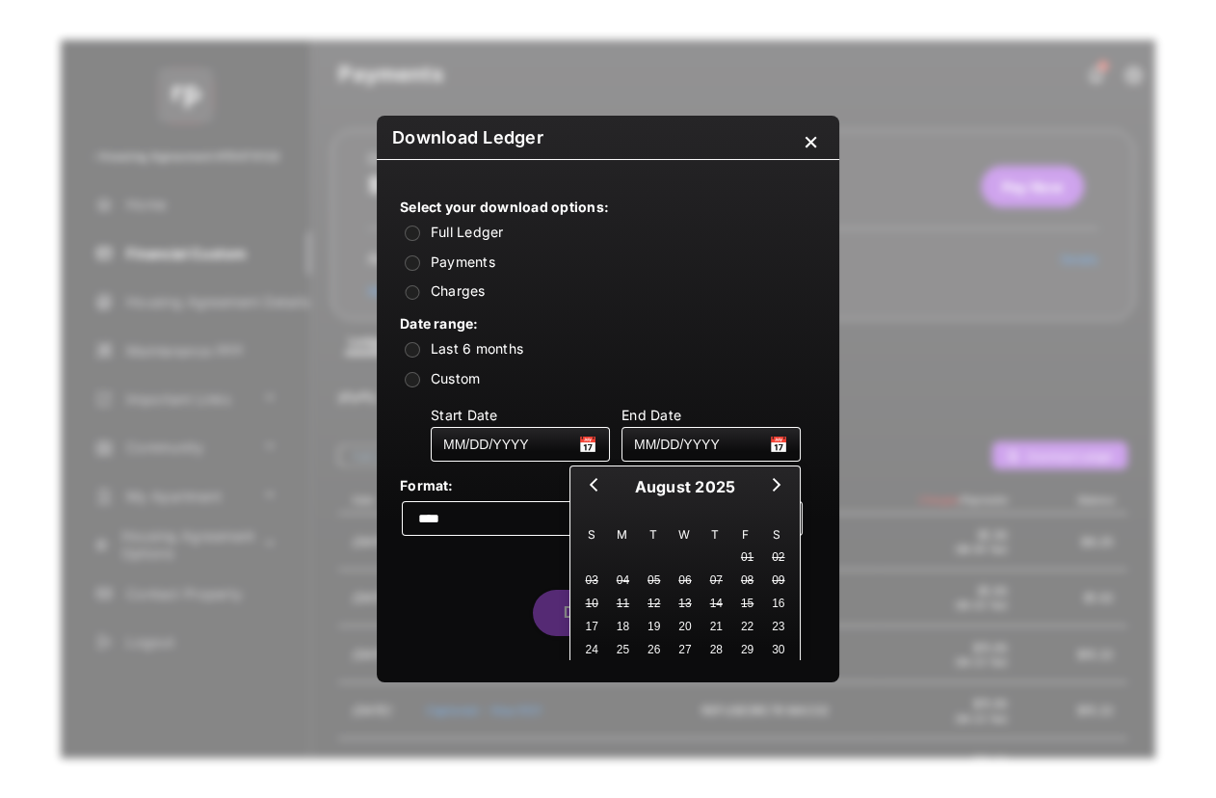
click at [465, 591] on div "Download" at bounding box center [608, 616] width 416 height 85
click at [501, 515] on select "**** ***" at bounding box center [602, 518] width 401 height 35
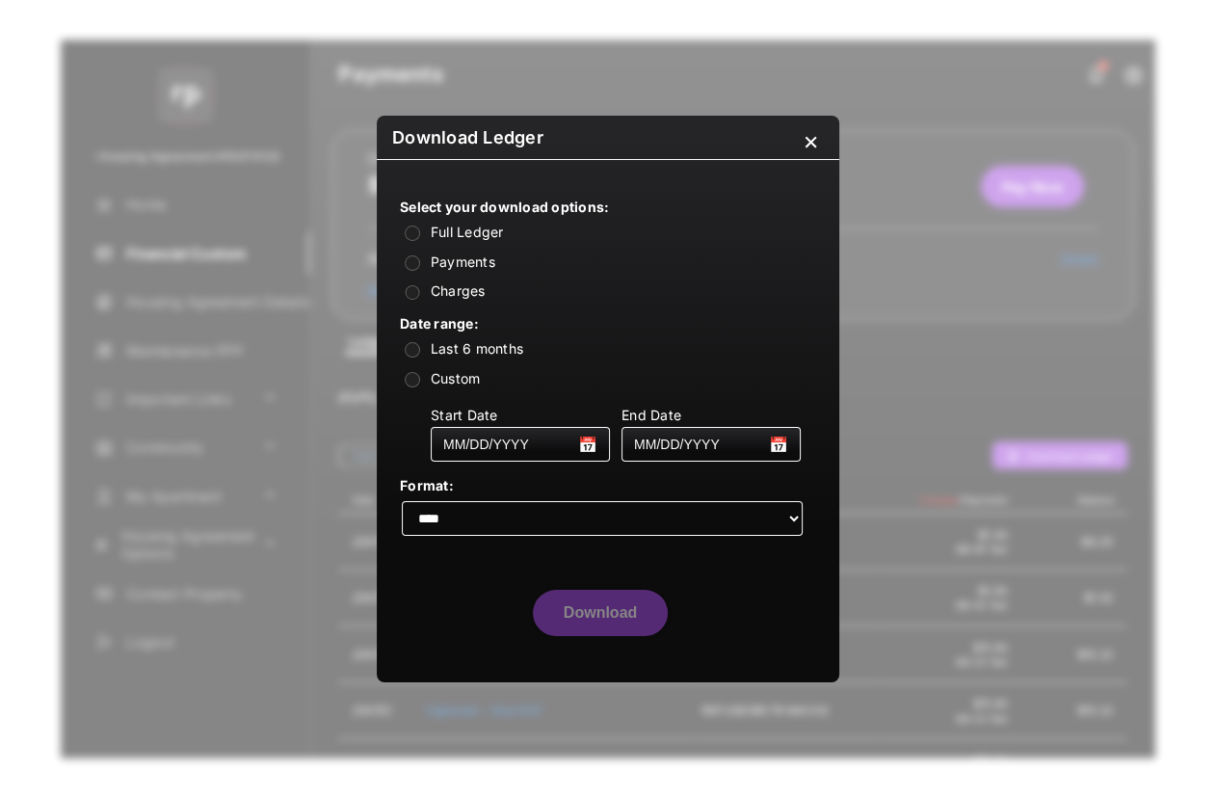
click at [501, 515] on select "**** ***" at bounding box center [602, 518] width 401 height 35
click at [488, 400] on div "Start Date MM/DD/YYYY End Date MM/DD/YYYY" at bounding box center [616, 430] width 370 height 63
click at [1063, 565] on div "Download Ledger × Select your download options: Full Ledger Payments Charges Da…" at bounding box center [608, 399] width 1216 height 798
click at [803, 146] on div "×" at bounding box center [811, 146] width 16 height 43
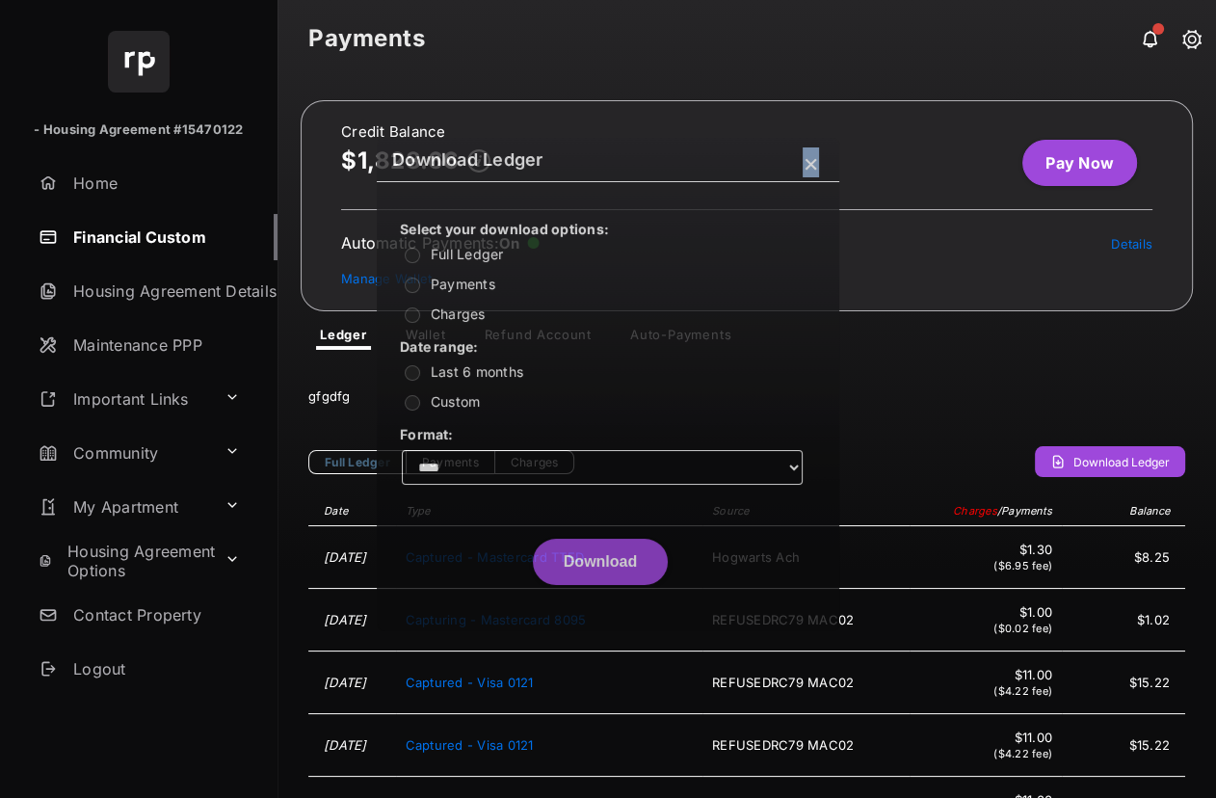
click at [706, 146] on div "Download Ledger ×" at bounding box center [608, 160] width 462 height 44
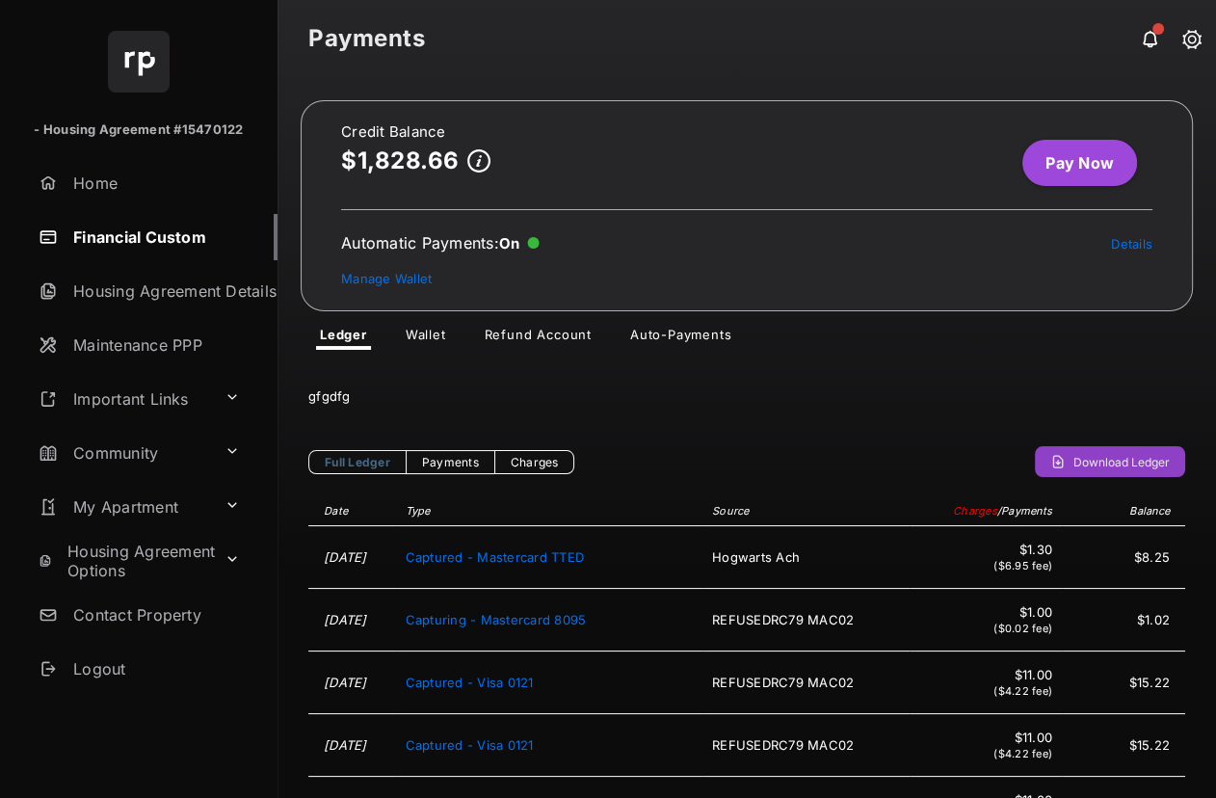
click at [1104, 459] on span "Download Ledger" at bounding box center [1121, 462] width 96 height 14
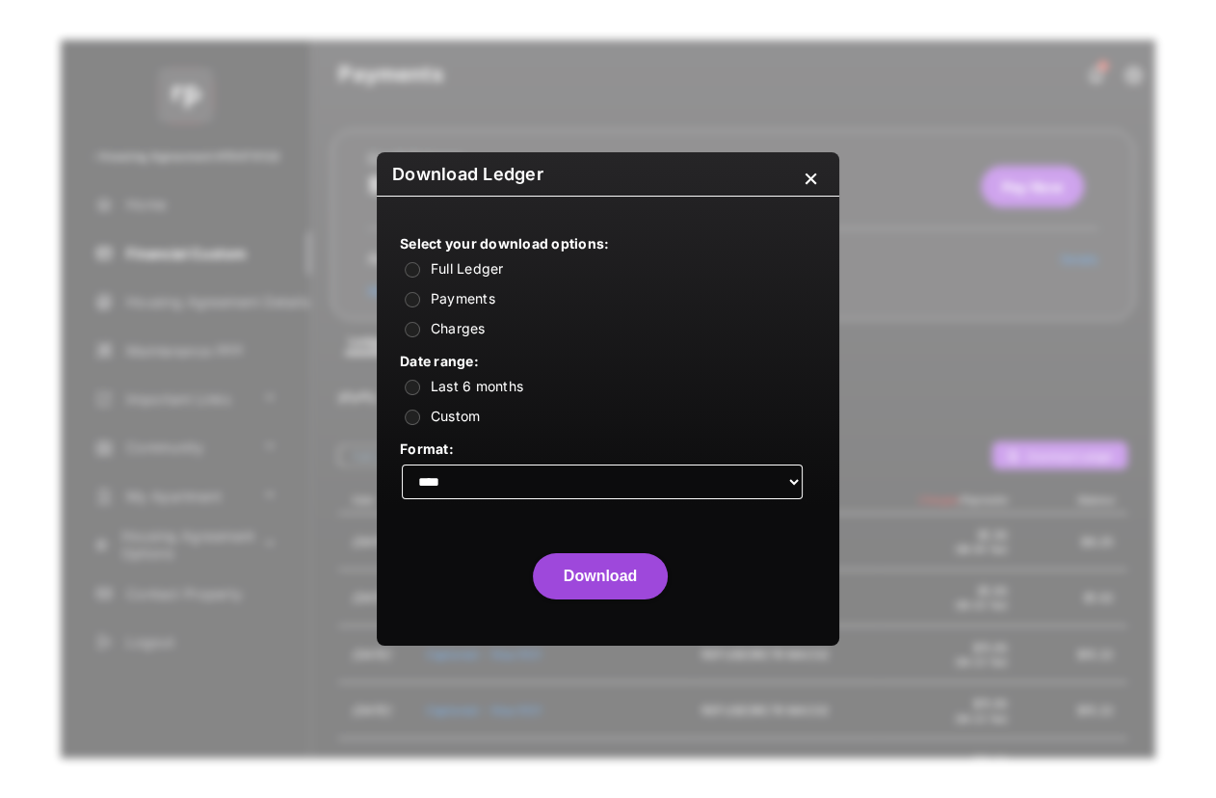
click at [456, 410] on label "Custom" at bounding box center [456, 416] width 50 height 16
